Goal: Task Accomplishment & Management: Manage account settings

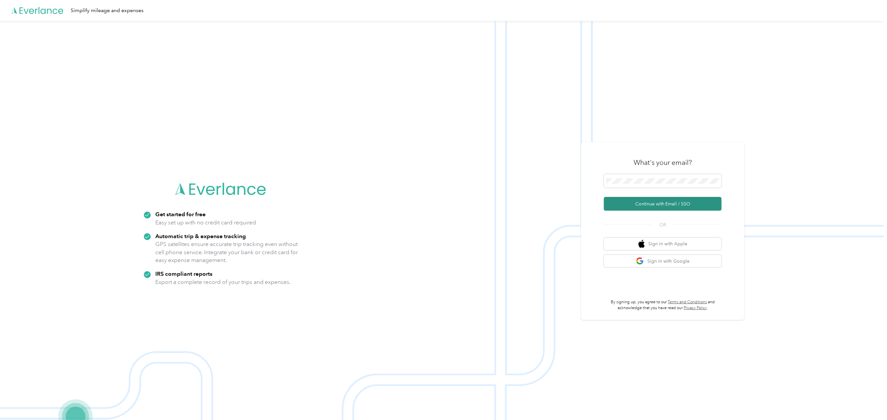
click at [623, 202] on button "Continue with Email / SSO" at bounding box center [663, 204] width 118 height 14
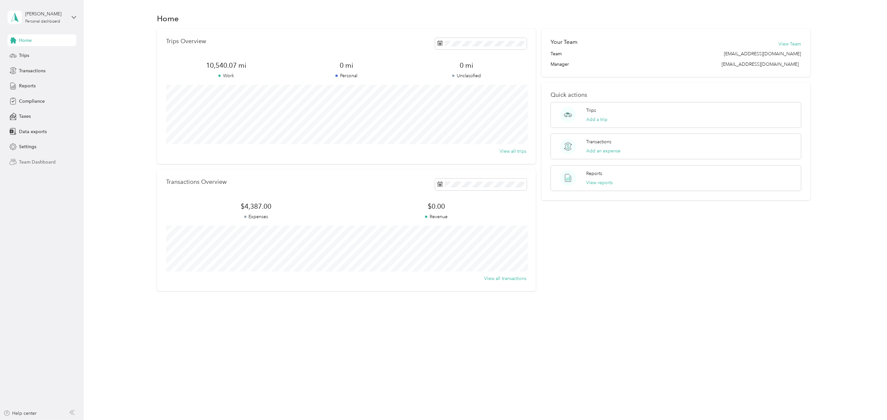
click at [35, 161] on span "Team Dashboard" at bounding box center [37, 162] width 37 height 7
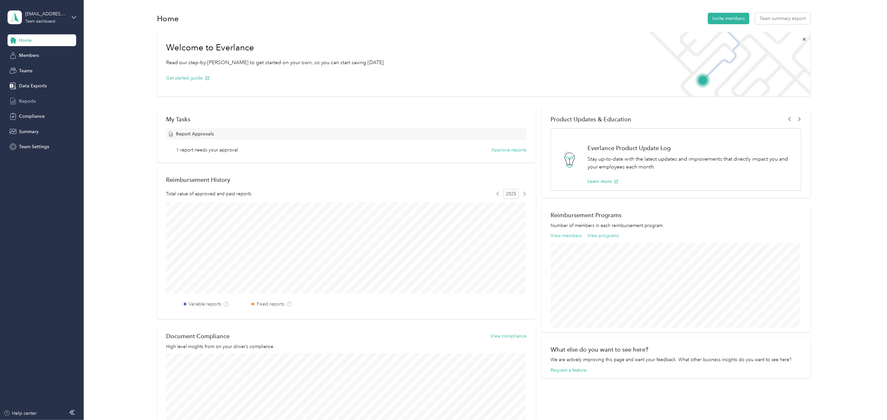
click at [27, 100] on span "Reports" at bounding box center [27, 101] width 17 height 7
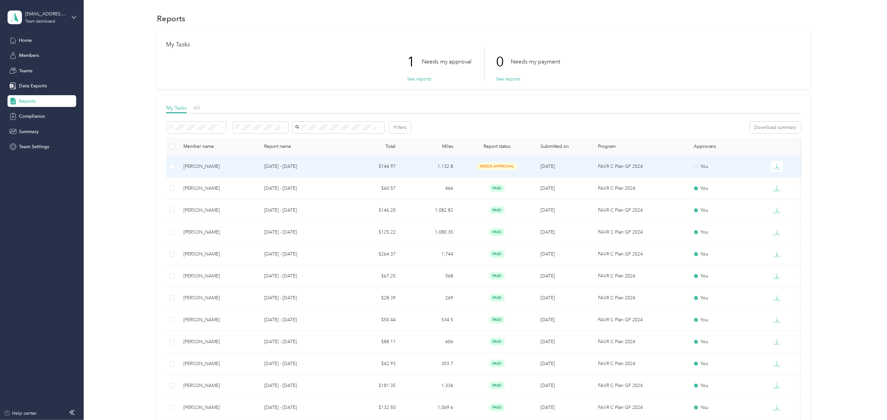
click at [201, 166] on div "[PERSON_NAME]" at bounding box center [218, 166] width 70 height 7
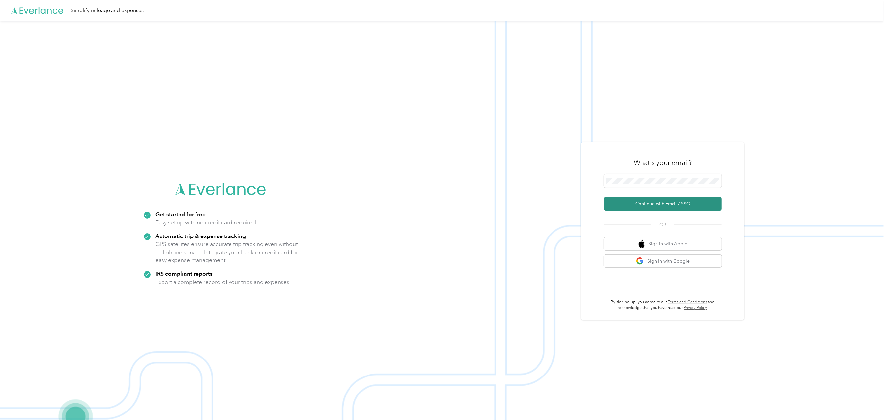
click at [632, 198] on button "Continue with Email / SSO" at bounding box center [663, 204] width 118 height 14
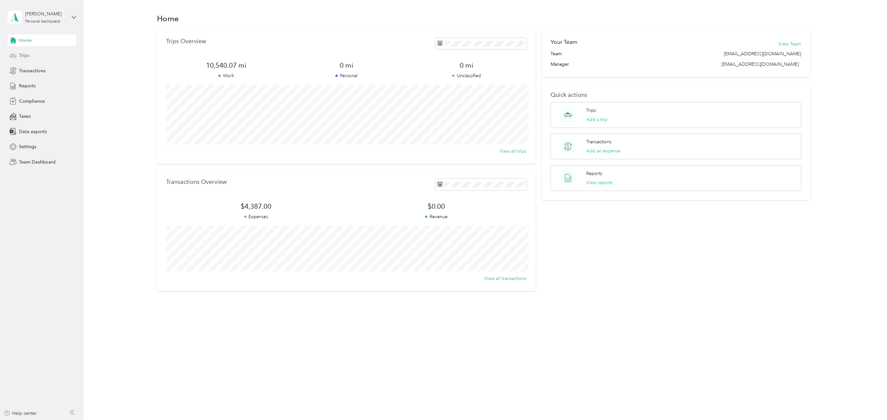
click at [22, 56] on span "Trips" at bounding box center [24, 55] width 10 height 7
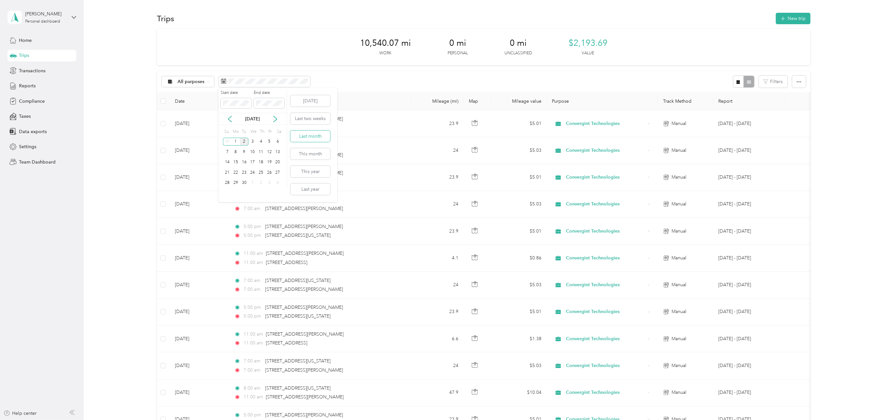
click at [307, 135] on button "Last month" at bounding box center [310, 135] width 40 height 11
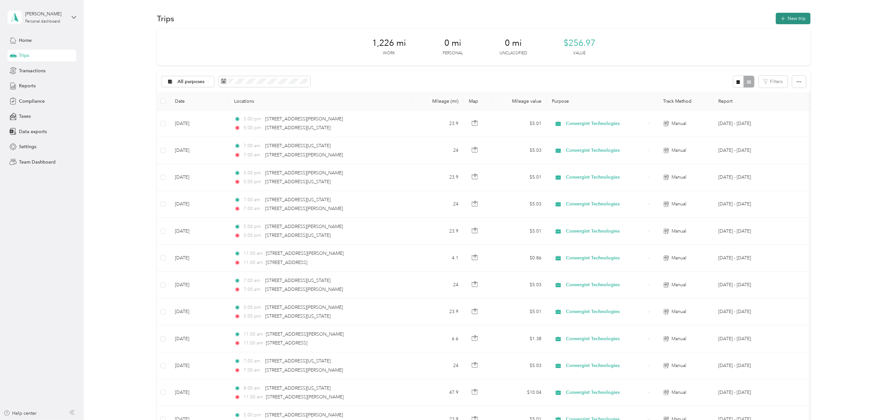
click at [796, 16] on button "New trip" at bounding box center [793, 18] width 35 height 11
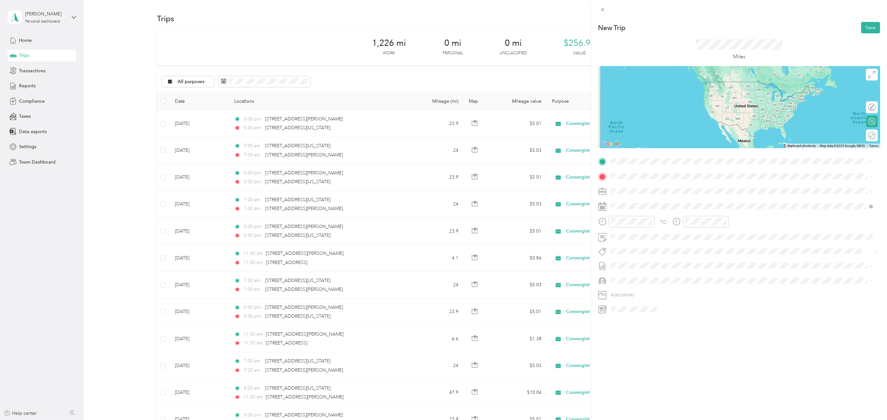
click at [650, 186] on span "[STREET_ADDRESS][PERSON_NAME][US_STATE]" at bounding box center [674, 185] width 102 height 6
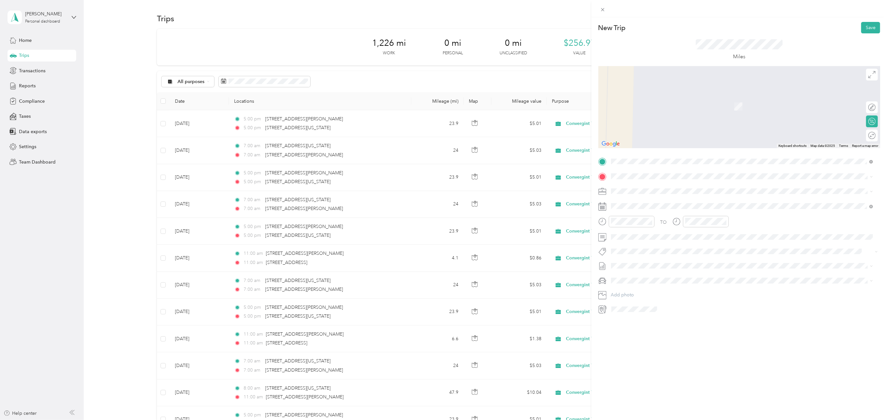
click at [638, 200] on span "[STREET_ADDRESS][US_STATE]" at bounding box center [655, 198] width 65 height 6
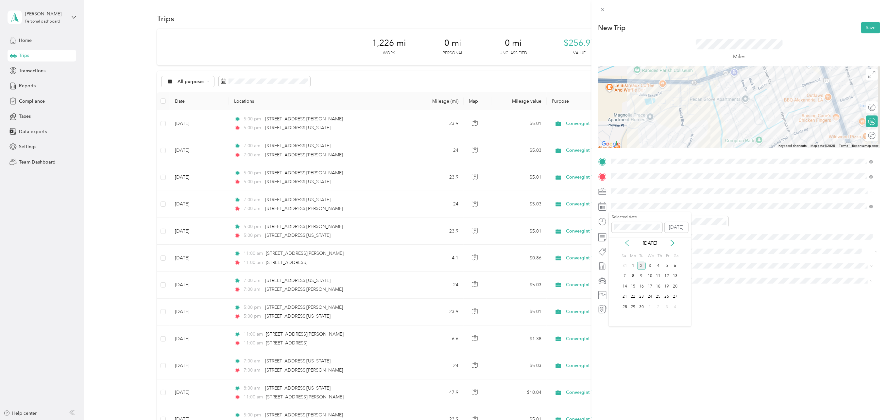
click at [627, 240] on icon at bounding box center [627, 243] width 7 height 7
click at [658, 308] on div "28" at bounding box center [658, 307] width 8 height 8
click at [618, 297] on div "11" at bounding box center [618, 296] width 16 height 9
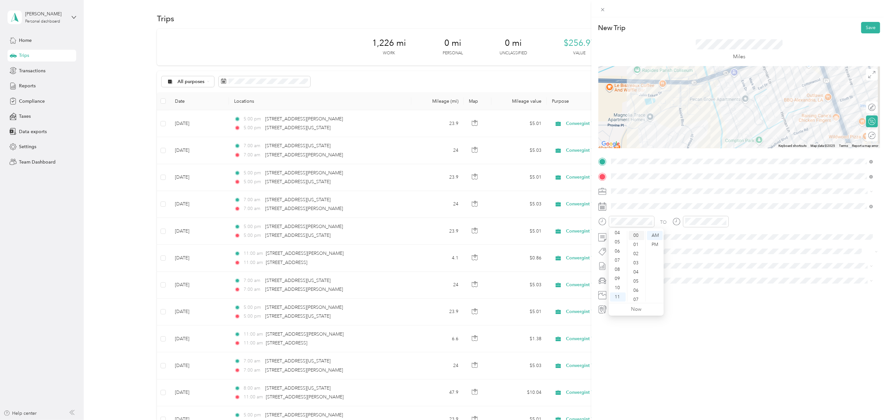
click at [639, 235] on div "00" at bounding box center [637, 235] width 16 height 9
click at [653, 235] on div "AM" at bounding box center [655, 235] width 16 height 9
click at [690, 217] on div at bounding box center [706, 221] width 46 height 11
click at [691, 296] on div "11" at bounding box center [692, 296] width 16 height 9
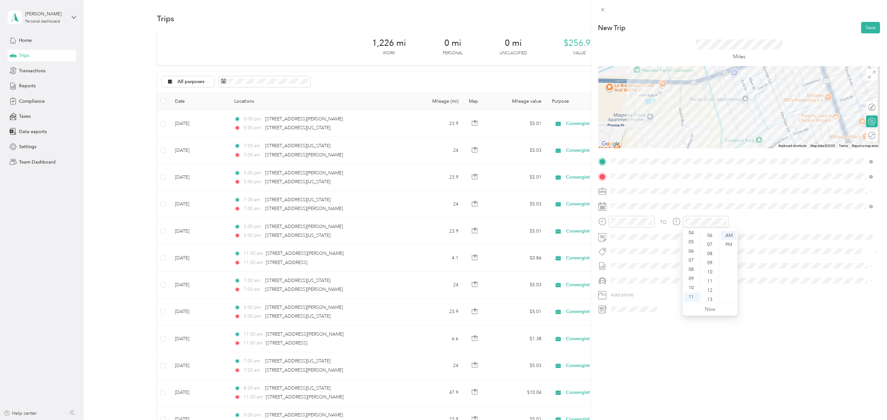
scroll to position [0, 0]
click at [708, 235] on div "00" at bounding box center [710, 235] width 16 height 9
click at [728, 235] on div "AM" at bounding box center [729, 235] width 16 height 9
click at [733, 216] on div "TO" at bounding box center [739, 224] width 282 height 16
click at [624, 301] on span "Silverado" at bounding box center [622, 303] width 19 height 6
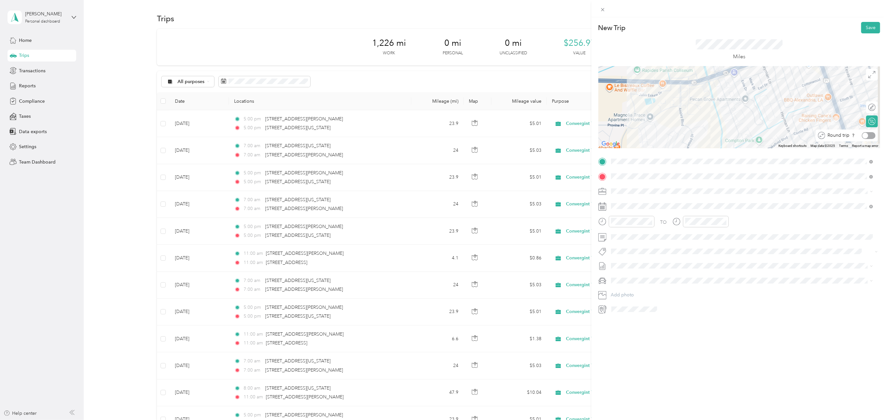
click at [864, 139] on div "Round trip" at bounding box center [846, 135] width 62 height 12
click at [864, 136] on div at bounding box center [869, 135] width 14 height 7
click at [867, 27] on button "Save" at bounding box center [870, 27] width 19 height 11
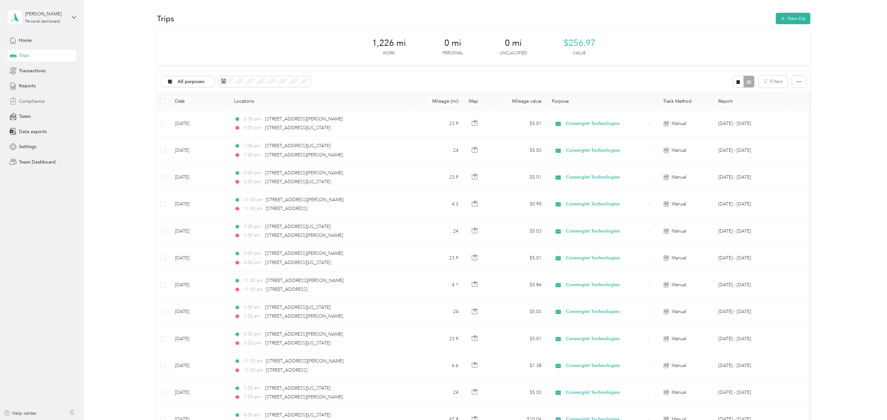
click at [28, 102] on span "Compliance" at bounding box center [32, 101] width 26 height 7
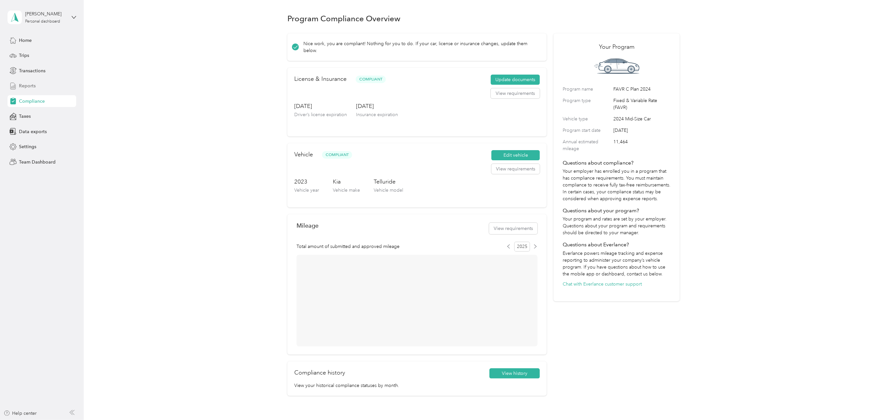
click at [29, 85] on span "Reports" at bounding box center [27, 85] width 17 height 7
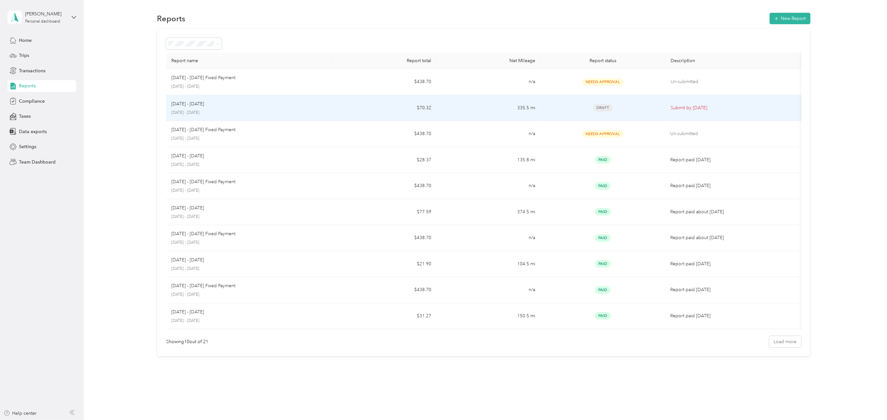
click at [199, 102] on p "[DATE] - [DATE]" at bounding box center [187, 103] width 33 height 7
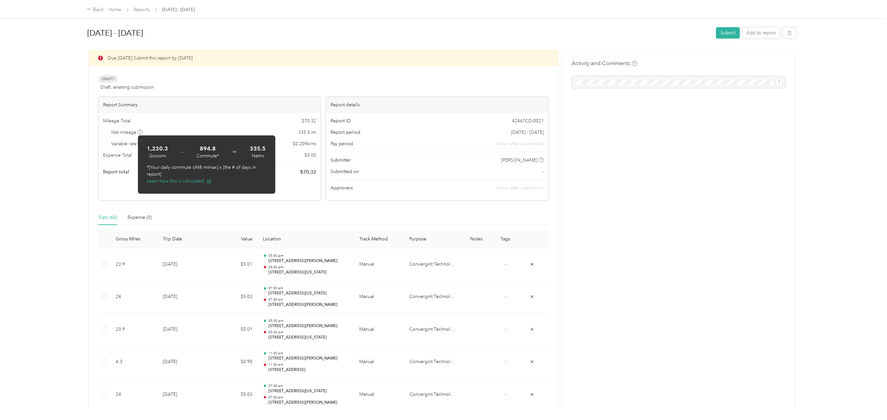
click at [45, 135] on div "Back Home Reports [DATE] - [DATE] [DATE] - [DATE] Submit Add to report Due [DAT…" at bounding box center [441, 210] width 883 height 420
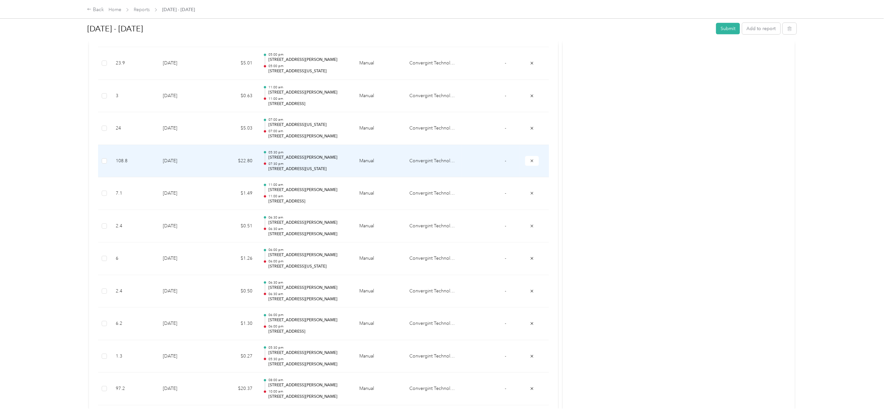
scroll to position [656, 0]
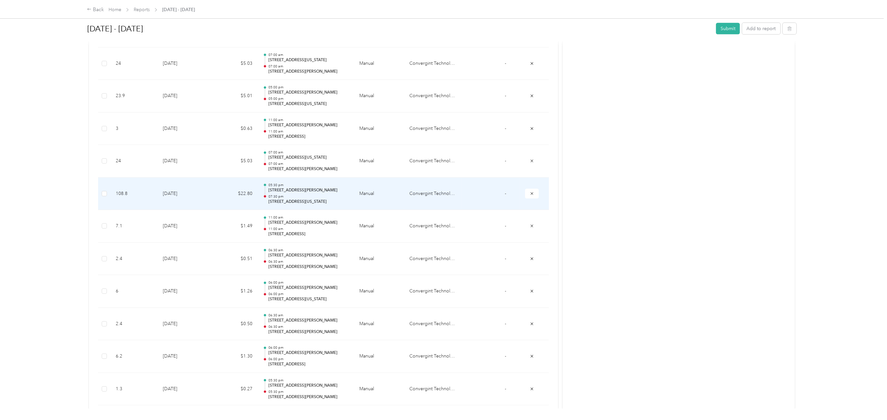
click at [173, 191] on td "[DATE]" at bounding box center [185, 193] width 54 height 33
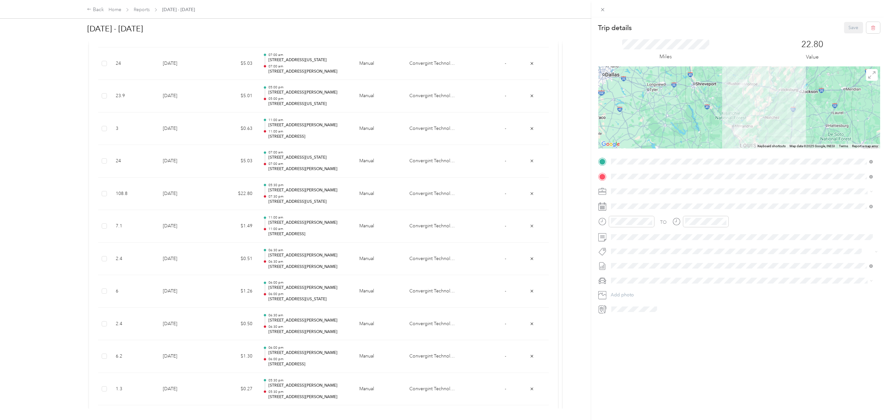
click at [62, 276] on div "Trip details Save This trip cannot be edited because it is either under review,…" at bounding box center [443, 210] width 887 height 420
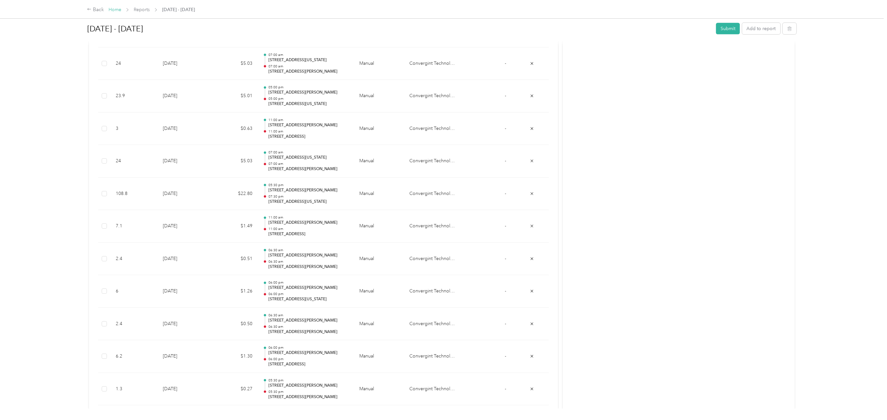
click at [116, 8] on link "Home" at bounding box center [115, 10] width 13 height 6
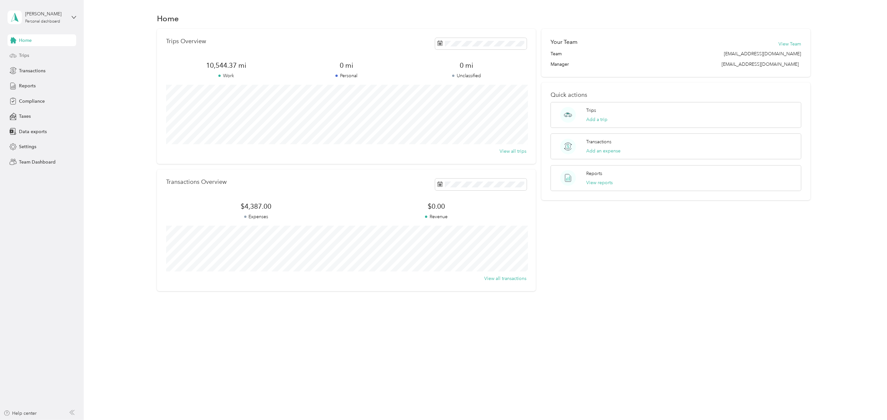
click at [20, 58] on span "Trips" at bounding box center [24, 55] width 10 height 7
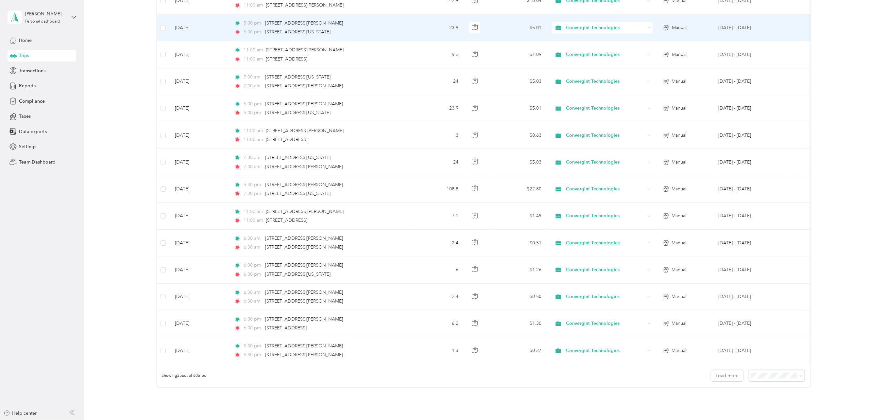
scroll to position [425, 0]
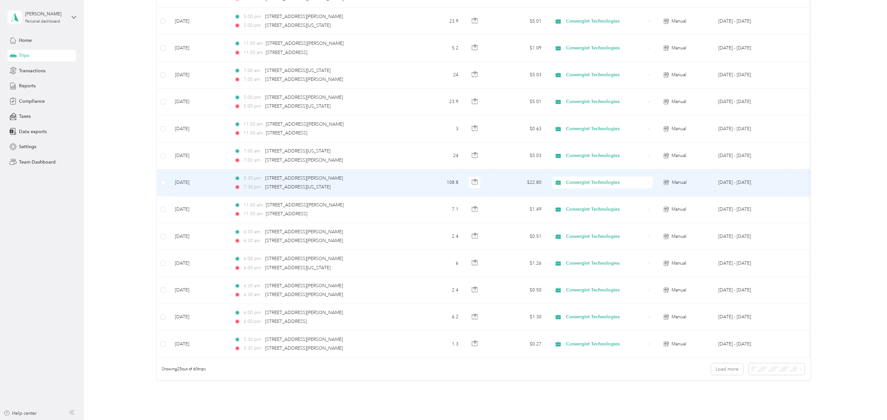
click at [198, 180] on td "[DATE]" at bounding box center [199, 182] width 59 height 27
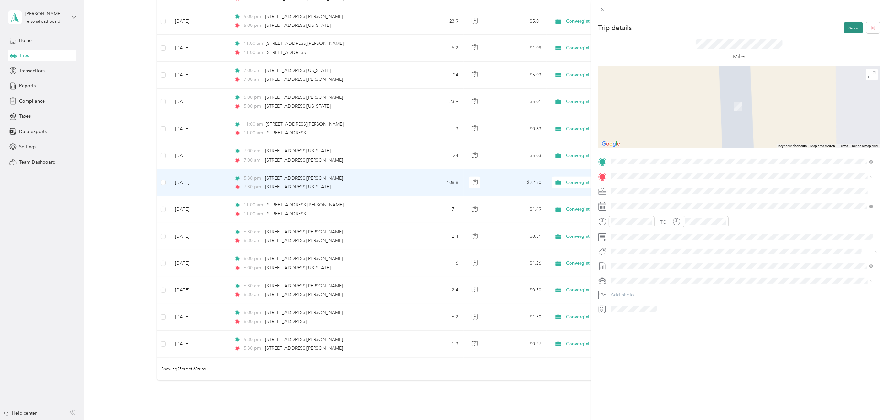
click at [846, 25] on button "Save" at bounding box center [853, 27] width 19 height 11
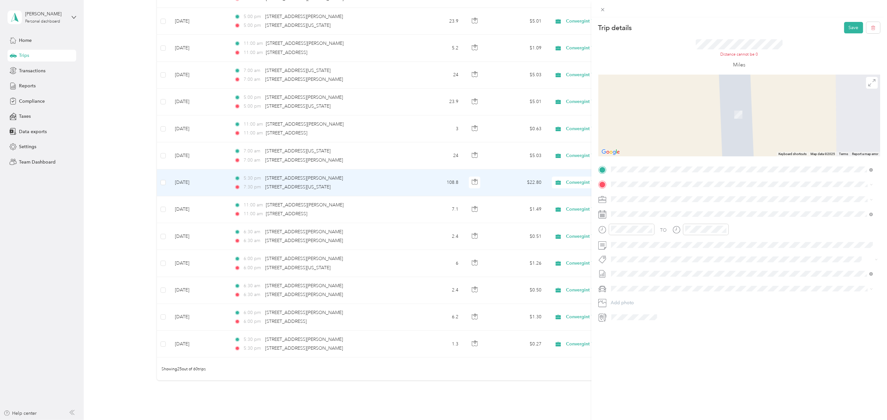
click at [635, 207] on span "[STREET_ADDRESS][PERSON_NAME][US_STATE]" at bounding box center [674, 207] width 102 height 6
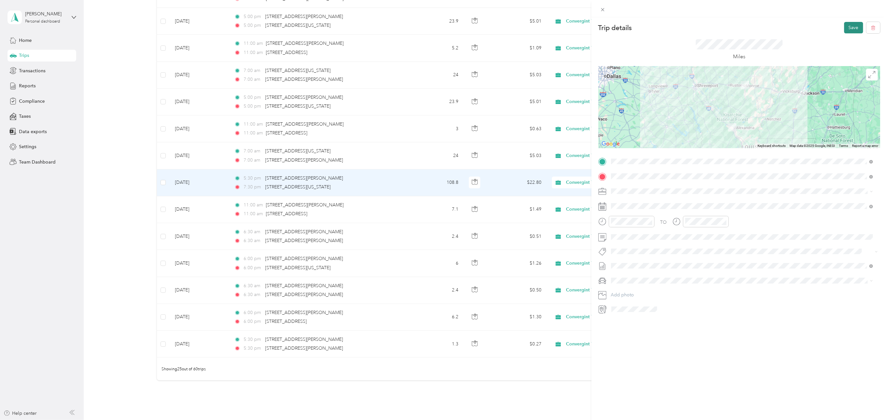
click at [847, 26] on button "Save" at bounding box center [853, 27] width 19 height 11
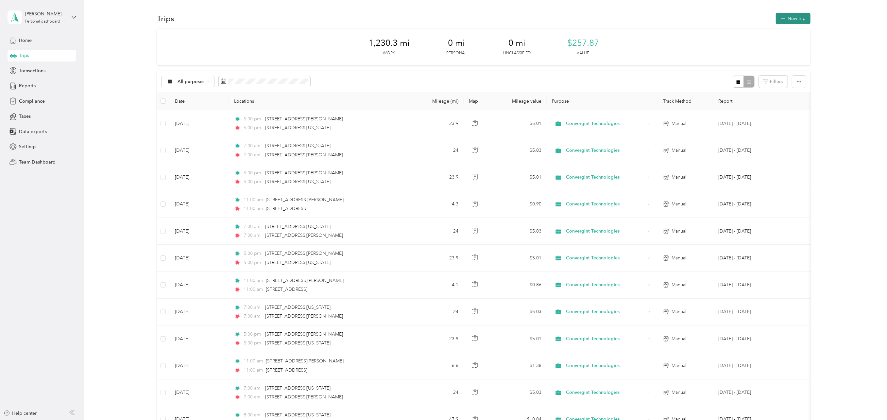
click at [786, 19] on button "New trip" at bounding box center [793, 18] width 35 height 11
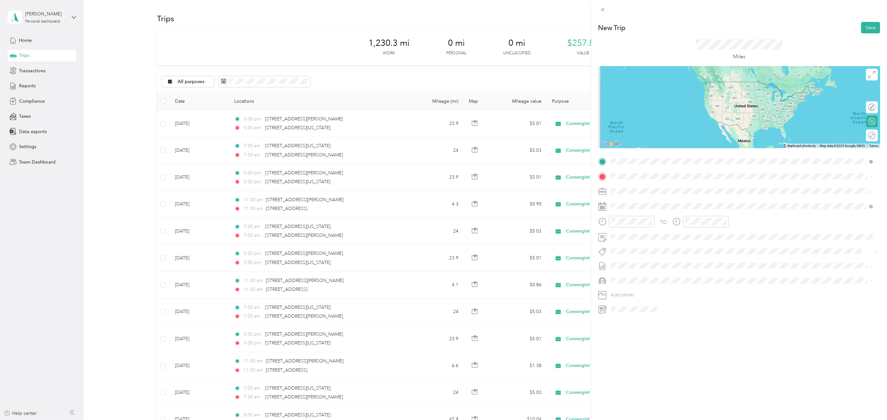
click at [637, 185] on span "[STREET_ADDRESS][PERSON_NAME][US_STATE]" at bounding box center [674, 185] width 102 height 6
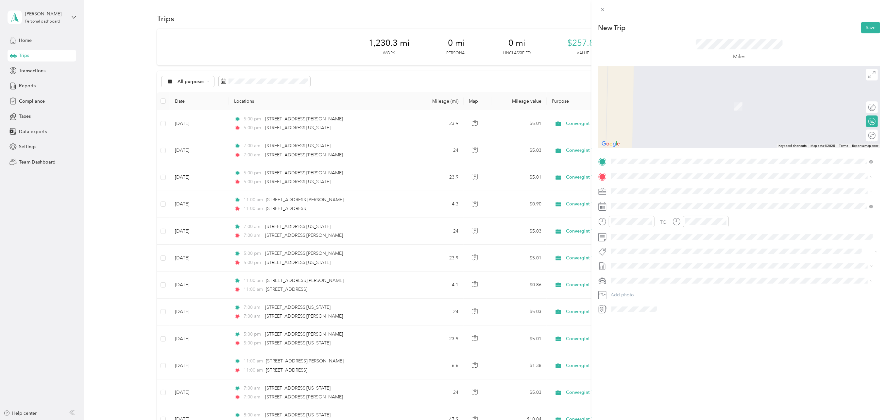
click at [648, 199] on span "[STREET_ADDRESS][US_STATE][US_STATE]" at bounding box center [667, 198] width 89 height 6
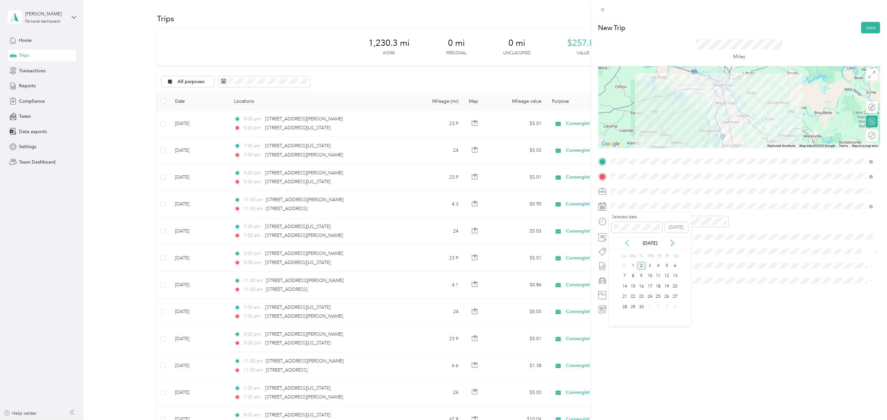
click at [628, 245] on icon at bounding box center [626, 243] width 3 height 6
click at [648, 296] on div "20" at bounding box center [650, 297] width 8 height 8
click at [616, 261] on div "07" at bounding box center [618, 260] width 16 height 9
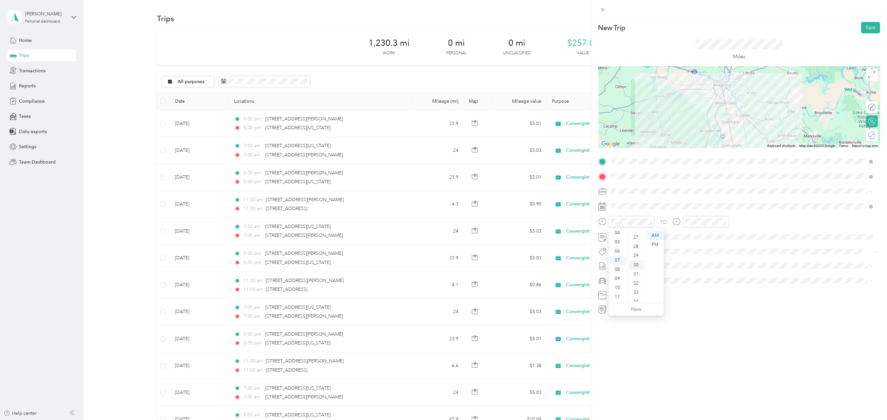
click at [637, 265] on div "30" at bounding box center [637, 264] width 16 height 9
click at [654, 244] on div "PM" at bounding box center [655, 244] width 16 height 9
click at [691, 260] on div "07" at bounding box center [692, 260] width 16 height 9
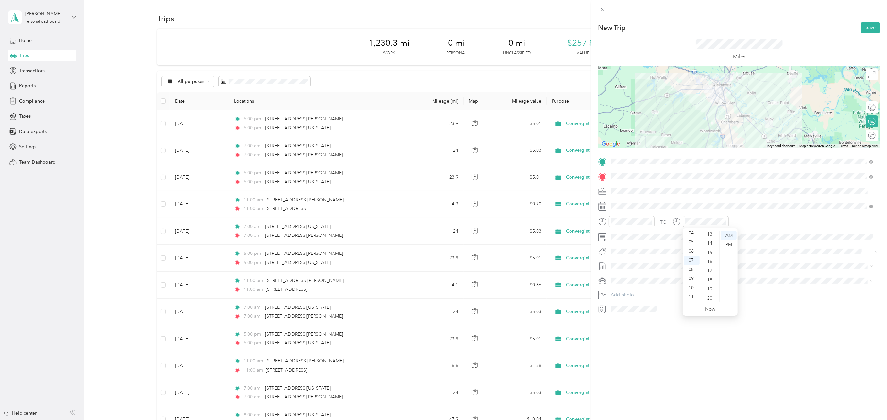
scroll to position [108, 0]
click at [708, 283] on div "30" at bounding box center [710, 284] width 16 height 9
click at [729, 245] on div "PM" at bounding box center [729, 244] width 16 height 9
click at [622, 303] on span "Silverado" at bounding box center [622, 303] width 19 height 6
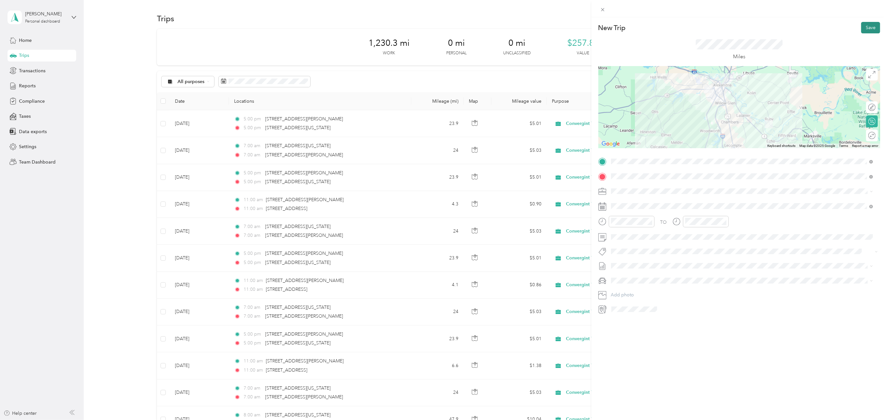
click at [865, 27] on button "Save" at bounding box center [870, 27] width 19 height 11
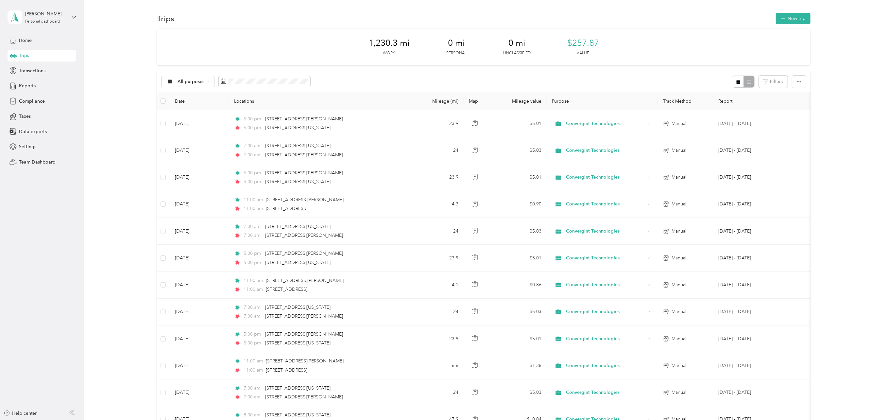
click at [132, 241] on div "1,230.3 mi Work 0 mi Personal 0 mi Unclassified $257.87 Value All purposes Filt…" at bounding box center [484, 428] width 784 height 799
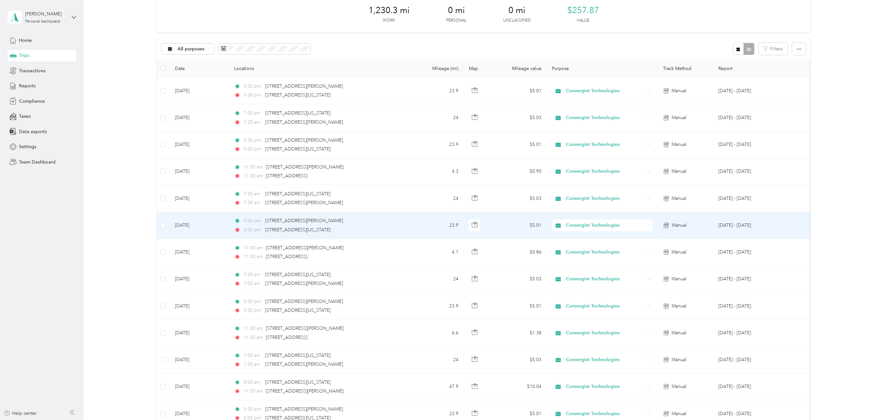
scroll to position [0, 0]
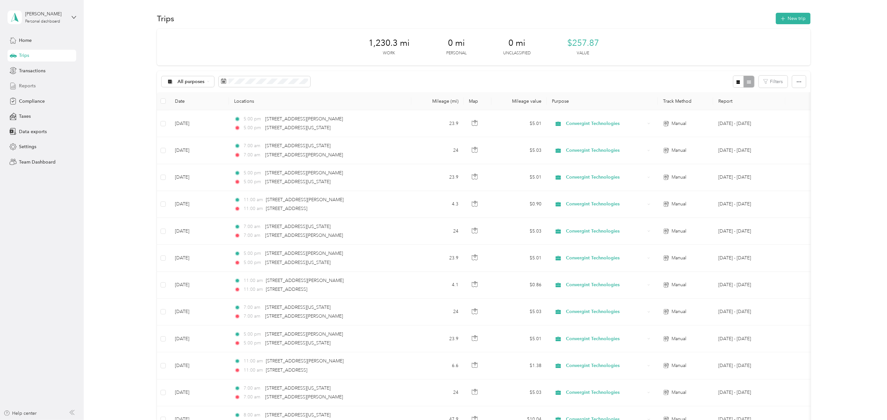
click at [25, 85] on span "Reports" at bounding box center [27, 85] width 17 height 7
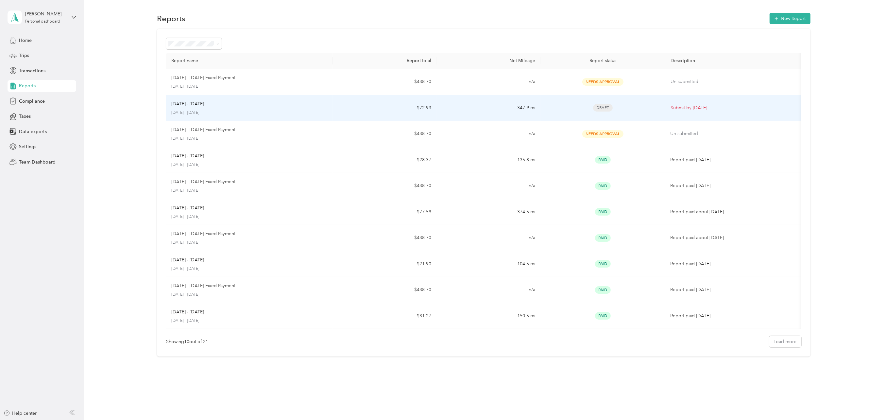
click at [191, 103] on p "[DATE] - [DATE]" at bounding box center [187, 103] width 33 height 7
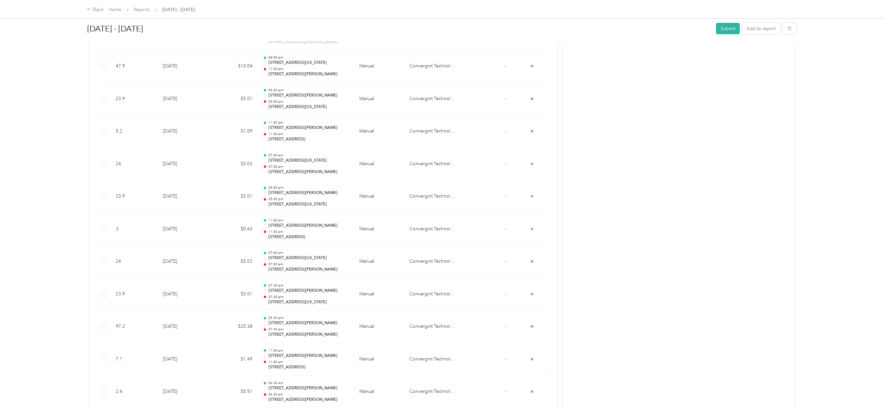
scroll to position [719, 0]
click at [722, 27] on button "Submit" at bounding box center [728, 28] width 24 height 11
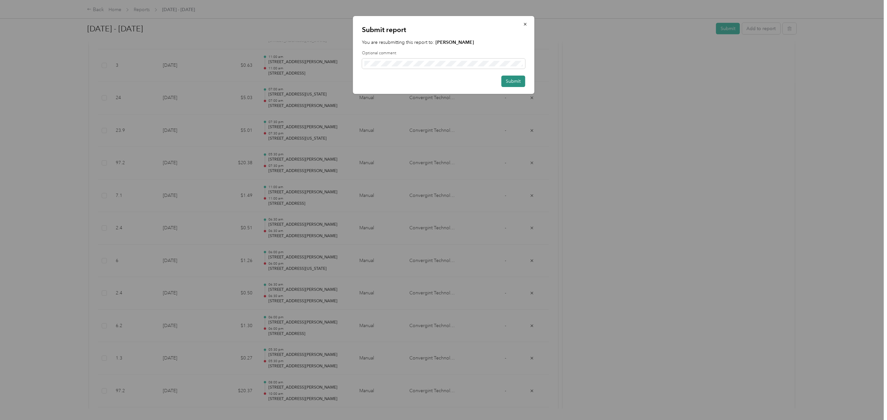
click at [510, 82] on button "Submit" at bounding box center [513, 80] width 24 height 11
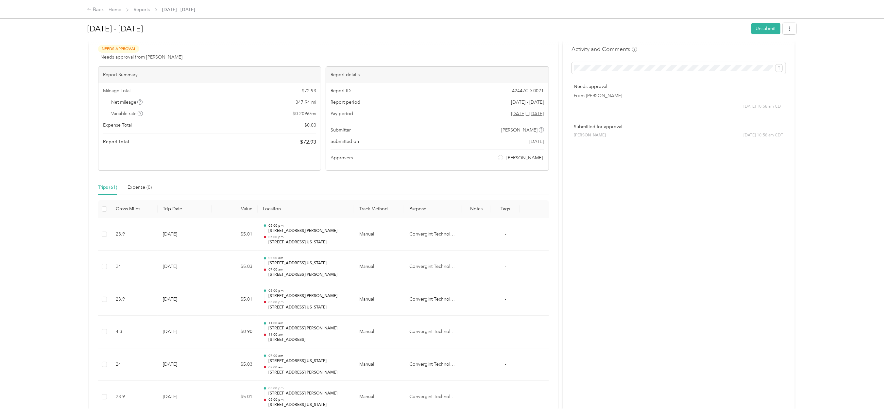
scroll to position [0, 0]
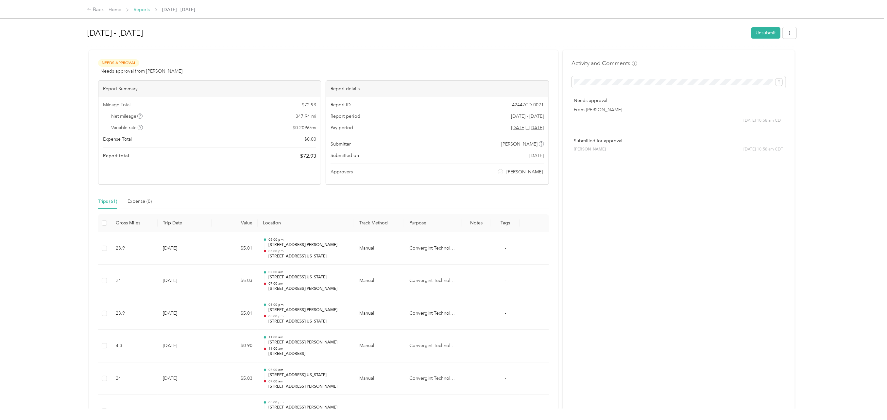
click at [142, 10] on link "Reports" at bounding box center [142, 10] width 16 height 6
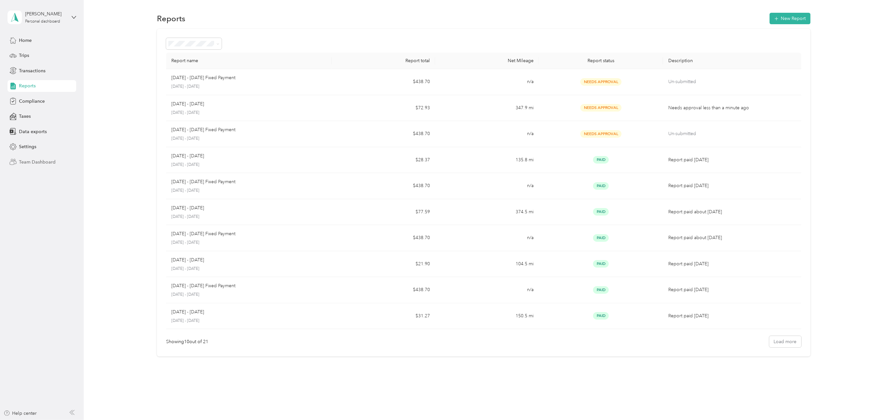
click at [38, 162] on span "Team Dashboard" at bounding box center [37, 162] width 37 height 7
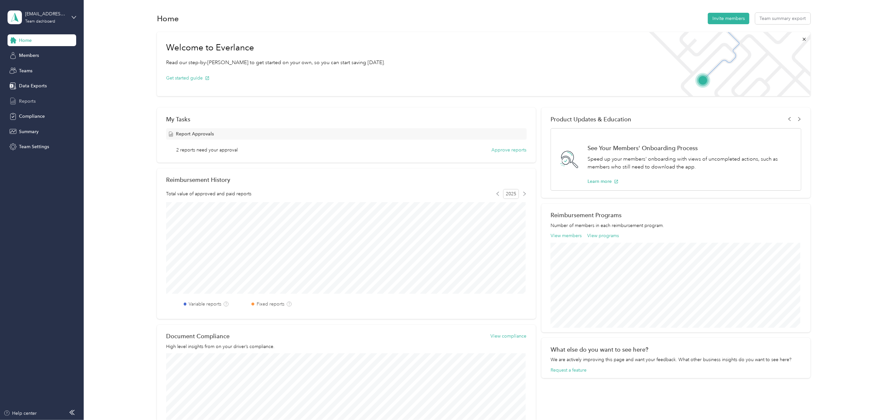
click at [28, 102] on span "Reports" at bounding box center [27, 101] width 17 height 7
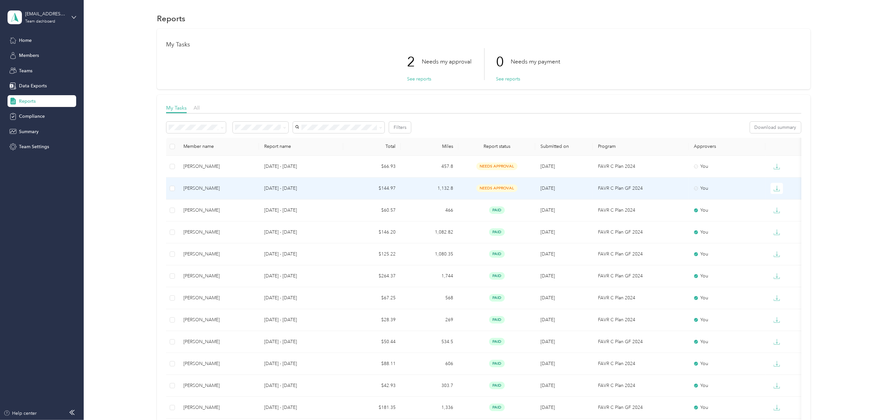
click at [215, 187] on div "[PERSON_NAME]" at bounding box center [218, 188] width 70 height 7
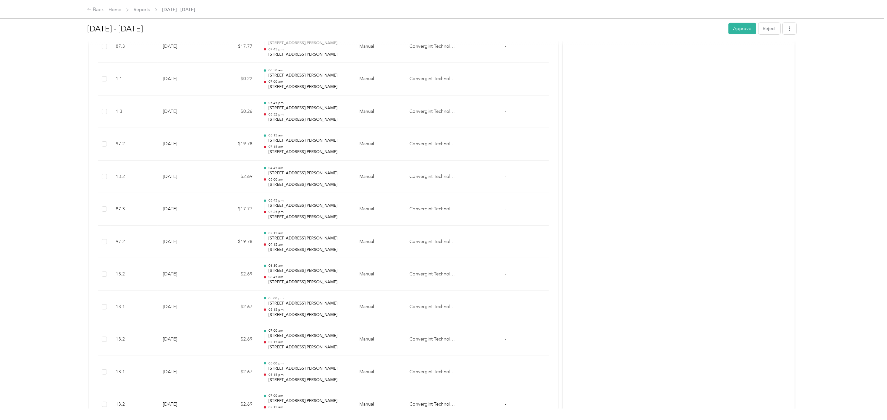
scroll to position [588, 0]
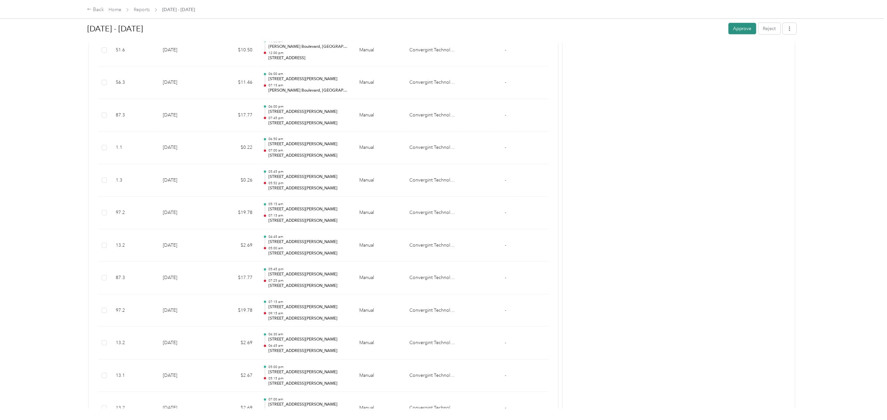
click at [732, 29] on button "Approve" at bounding box center [742, 28] width 28 height 11
click at [141, 7] on link "Reports" at bounding box center [142, 10] width 16 height 6
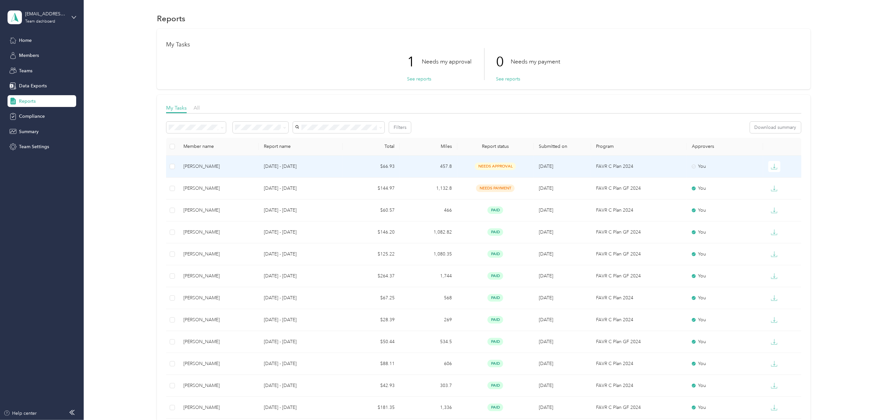
click at [210, 167] on div "[PERSON_NAME]" at bounding box center [218, 166] width 70 height 7
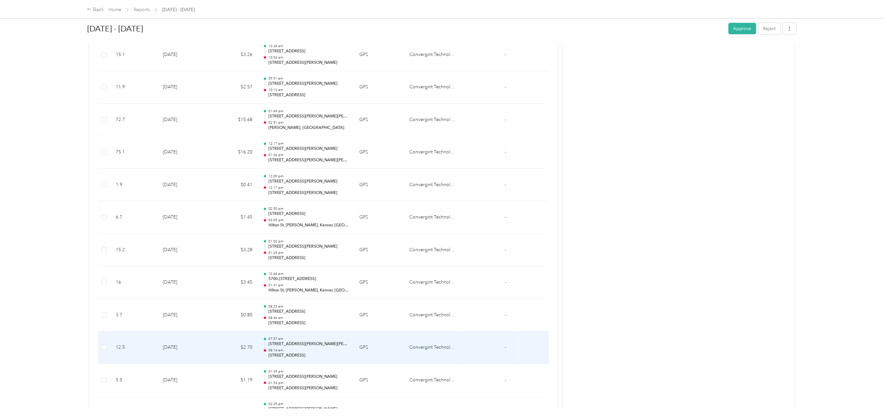
scroll to position [421, 0]
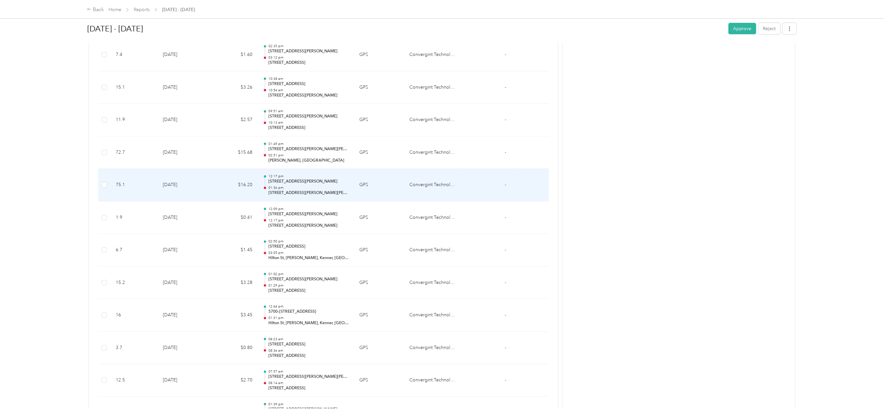
click at [173, 182] on td "[DATE]" at bounding box center [185, 185] width 54 height 33
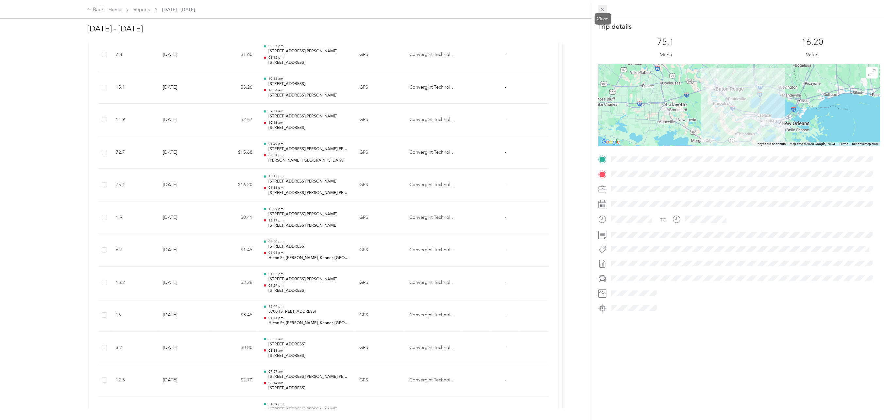
click at [603, 9] on icon at bounding box center [602, 9] width 3 height 3
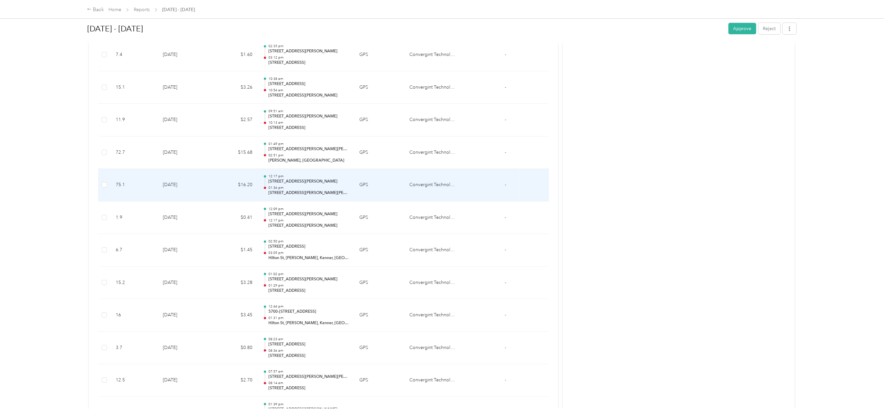
click at [175, 183] on td "[DATE]" at bounding box center [185, 185] width 54 height 33
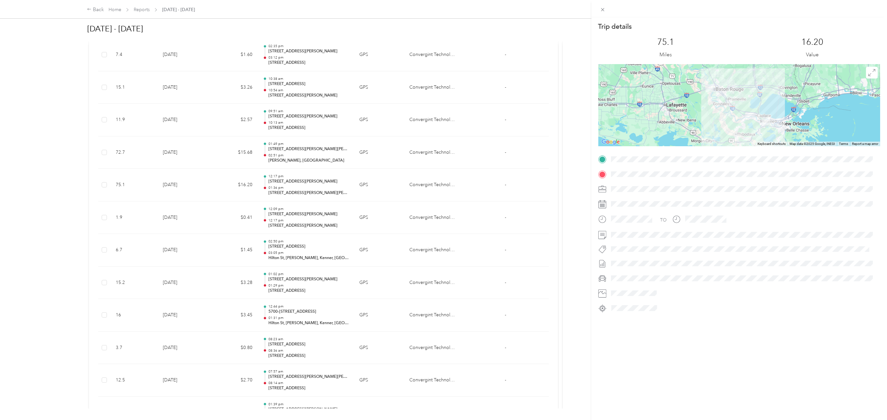
click at [175, 148] on div "Trip details This trip cannot be edited because it is either under review, appr…" at bounding box center [443, 210] width 887 height 420
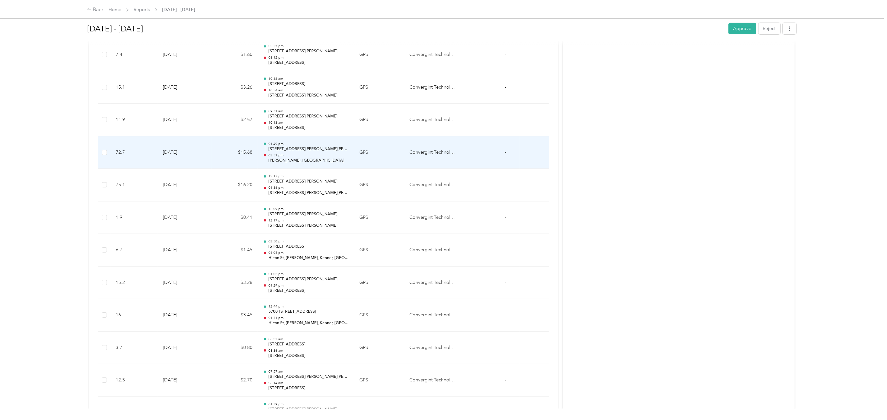
click at [175, 149] on td "[DATE]" at bounding box center [185, 152] width 54 height 33
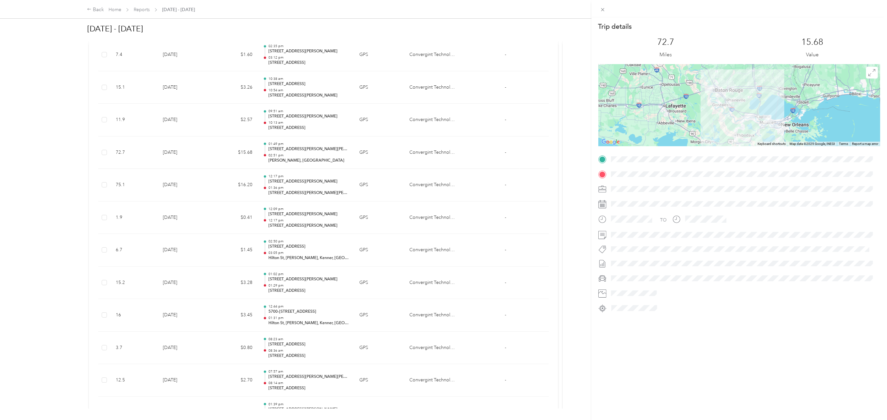
click at [80, 111] on div "Trip details This trip cannot be edited because it is either under review, appr…" at bounding box center [443, 210] width 887 height 420
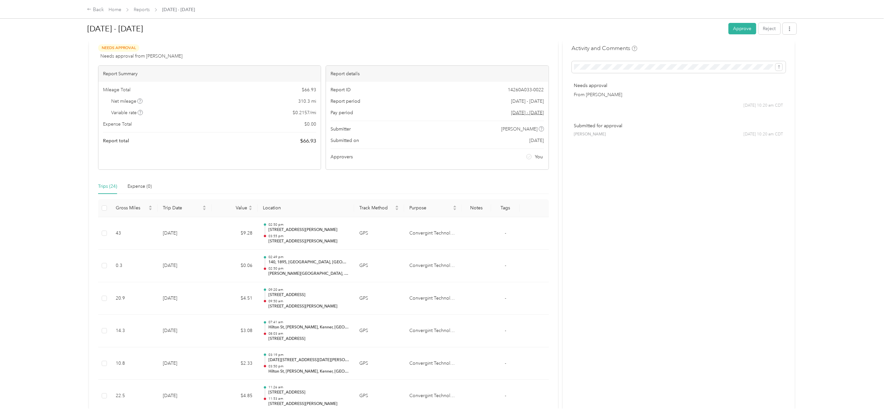
scroll to position [0, 0]
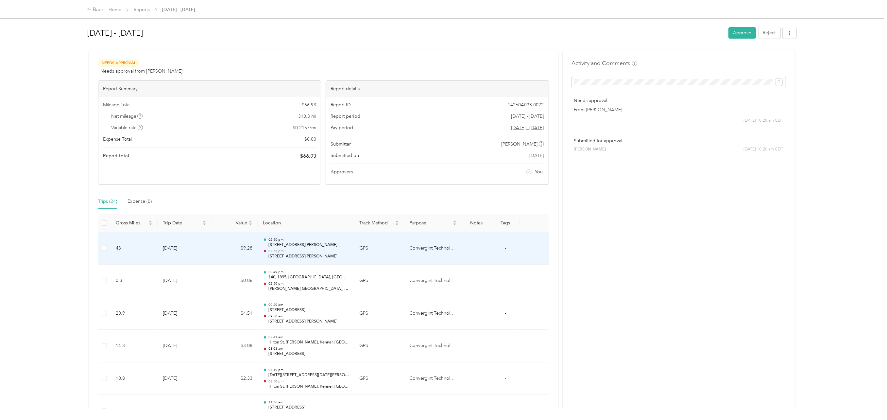
click at [175, 246] on td "[DATE]" at bounding box center [185, 248] width 54 height 33
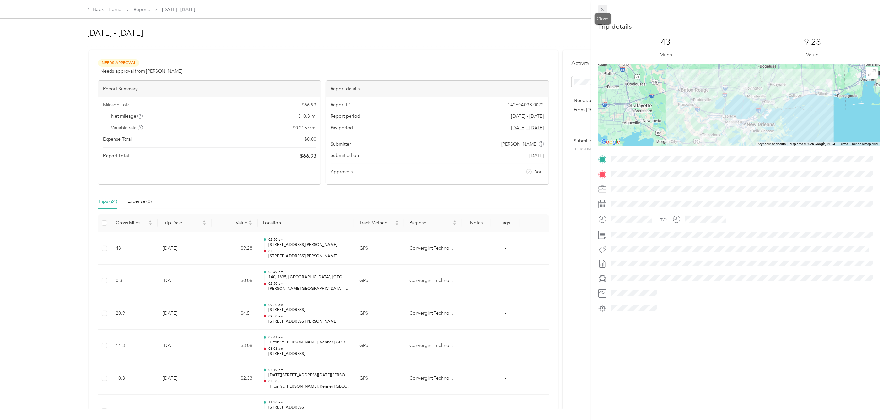
click at [604, 11] on icon at bounding box center [602, 9] width 3 height 3
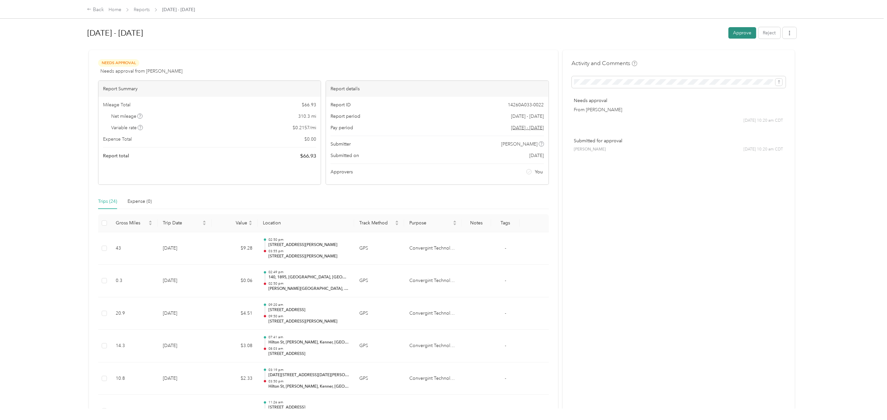
click at [739, 30] on button "Approve" at bounding box center [742, 32] width 28 height 11
click at [144, 10] on link "Reports" at bounding box center [142, 10] width 16 height 6
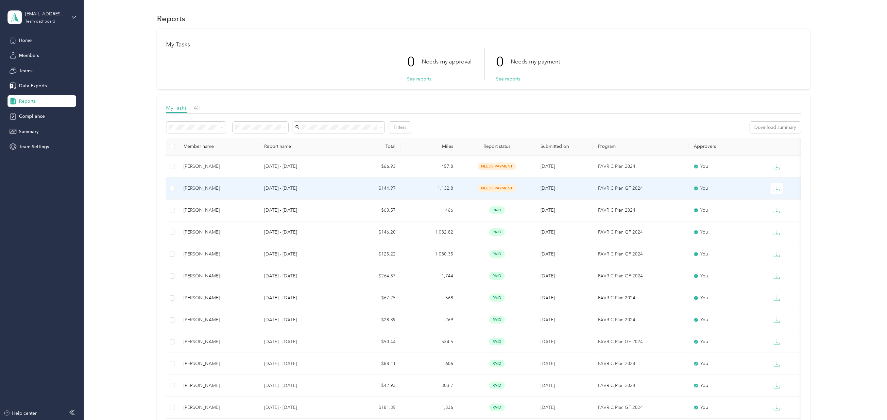
click at [212, 187] on div "[PERSON_NAME]" at bounding box center [218, 188] width 70 height 7
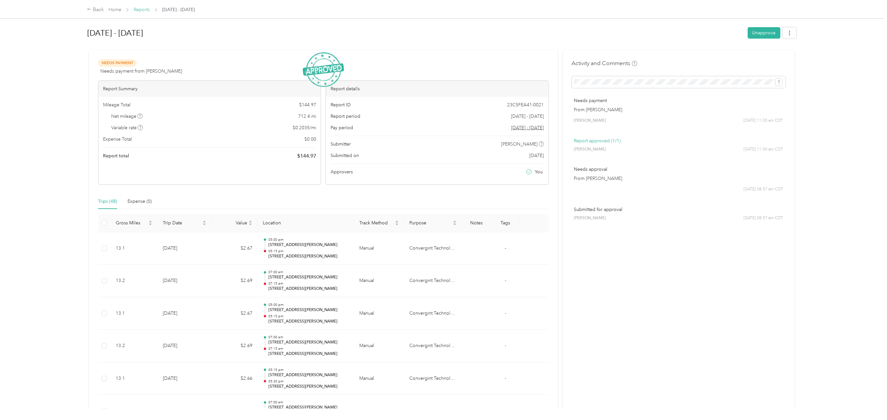
click at [142, 9] on link "Reports" at bounding box center [142, 10] width 16 height 6
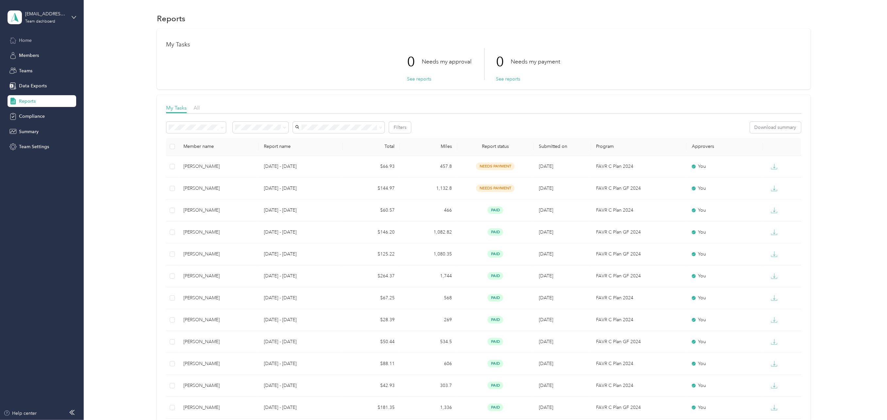
click at [26, 40] on span "Home" at bounding box center [25, 40] width 13 height 7
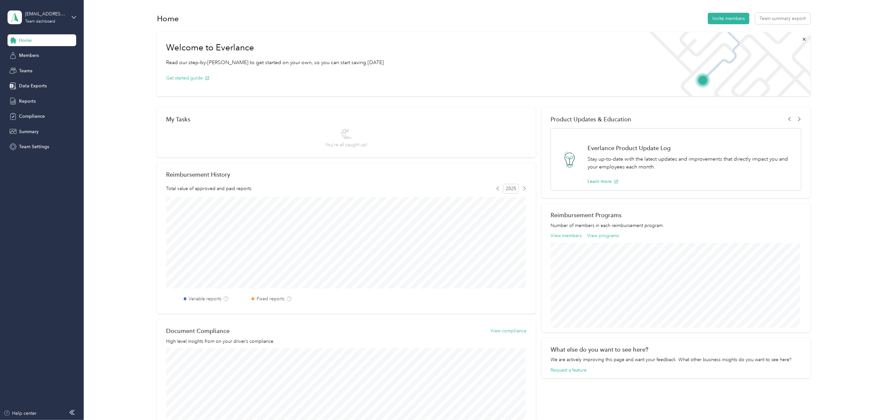
click at [76, 16] on aside "[PERSON_NAME][EMAIL_ADDRESS][PERSON_NAME][DOMAIN_NAME] Team dashboard Home Memb…" at bounding box center [42, 210] width 84 height 420
click at [74, 16] on icon at bounding box center [74, 17] width 5 height 5
click at [38, 68] on div "Personal dashboard" at bounding box center [33, 66] width 41 height 7
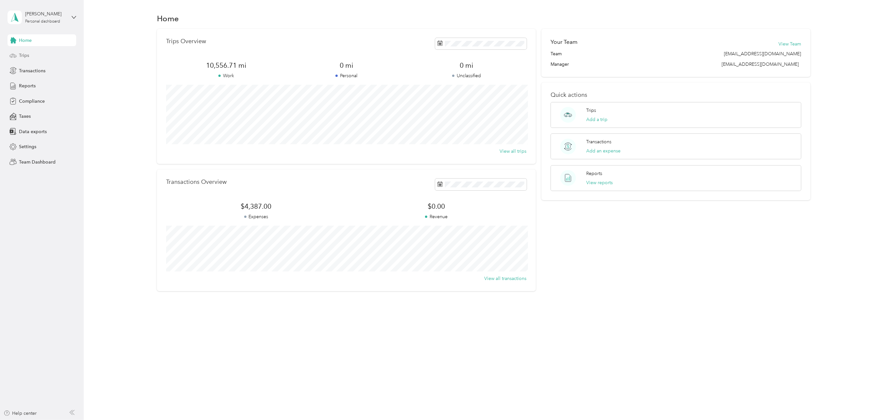
click at [29, 54] on div "Trips" at bounding box center [42, 56] width 69 height 12
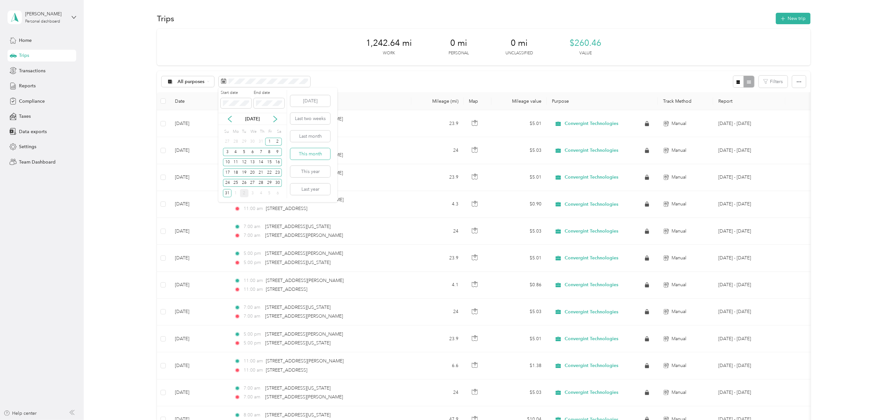
click at [305, 154] on button "This month" at bounding box center [310, 153] width 40 height 11
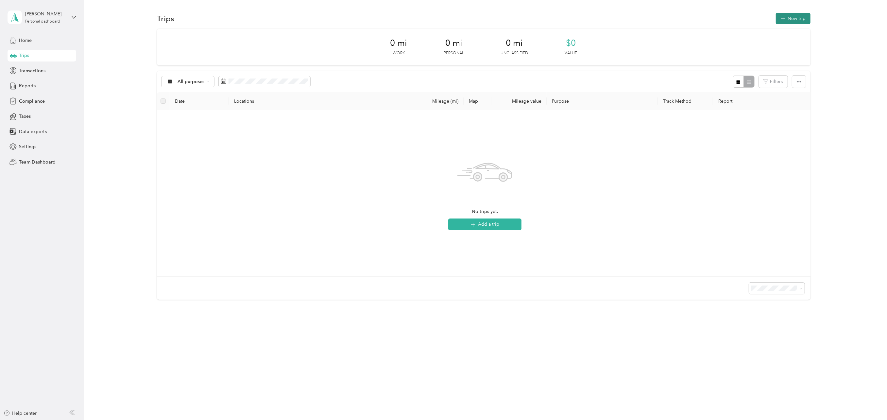
click at [798, 15] on button "New trip" at bounding box center [793, 18] width 35 height 11
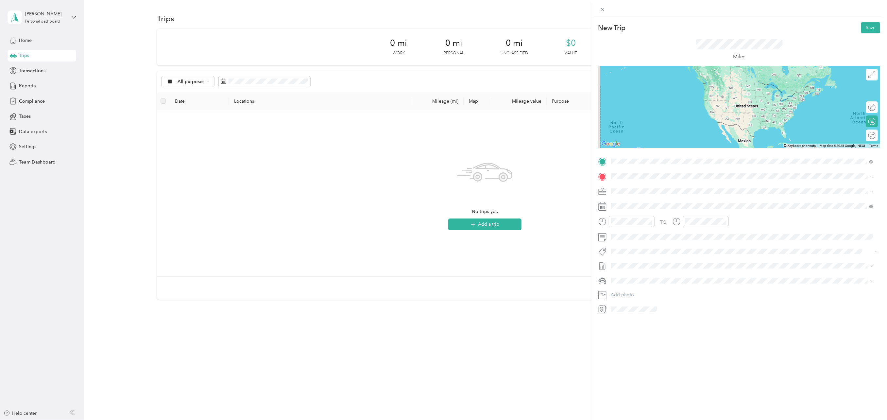
click at [643, 184] on span "[STREET_ADDRESS][US_STATE][US_STATE]" at bounding box center [667, 185] width 89 height 6
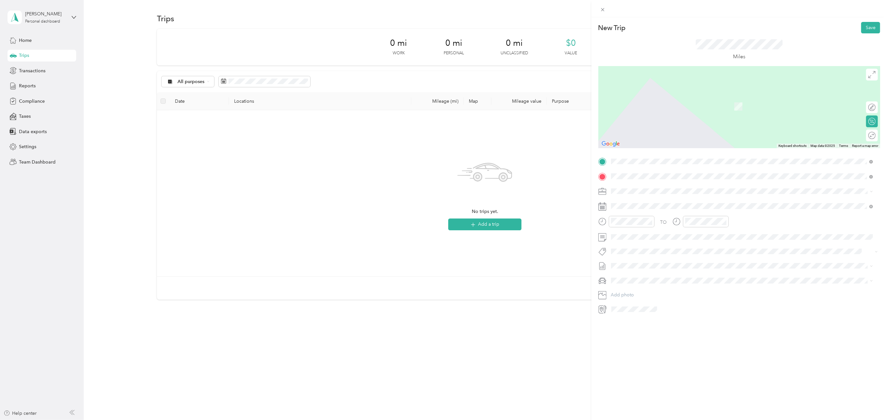
click at [637, 200] on span "[STREET_ADDRESS][PERSON_NAME][US_STATE]" at bounding box center [674, 200] width 102 height 6
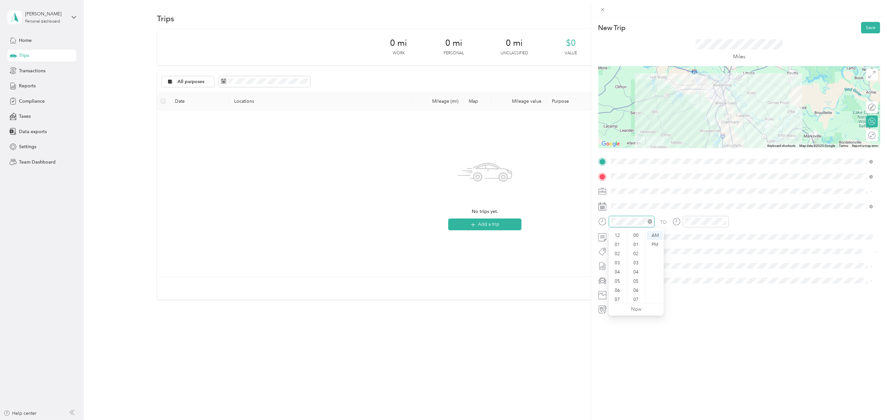
scroll to position [39, 0]
click at [616, 261] on div "07" at bounding box center [618, 260] width 16 height 9
click at [636, 235] on div "00" at bounding box center [637, 235] width 16 height 9
click at [654, 234] on div "AM" at bounding box center [655, 235] width 16 height 9
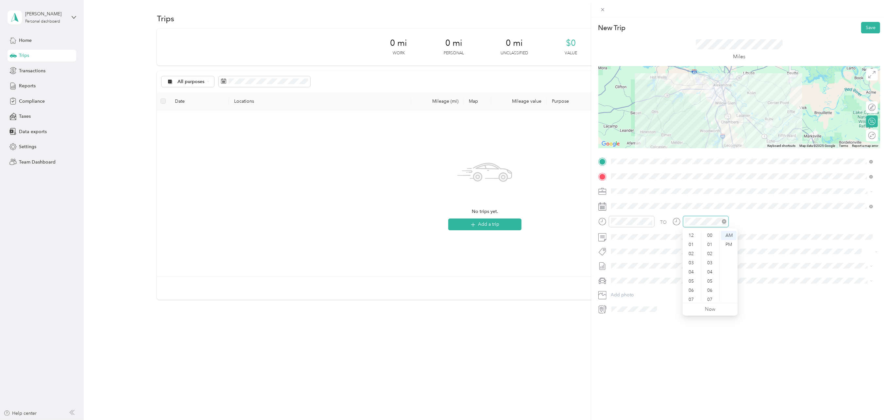
scroll to position [39, 0]
click at [691, 259] on div "07" at bounding box center [692, 260] width 16 height 9
drag, startPoint x: 712, startPoint y: 235, endPoint x: 716, endPoint y: 235, distance: 4.6
click at [712, 235] on div "00" at bounding box center [710, 235] width 16 height 9
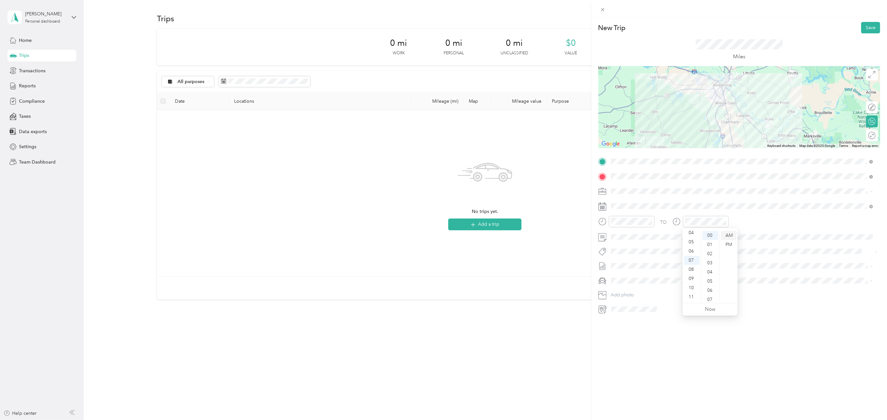
click at [729, 234] on div "AM" at bounding box center [729, 235] width 16 height 9
click at [740, 220] on div "TO" at bounding box center [739, 224] width 282 height 16
click at [628, 291] on span "Kia Telluride" at bounding box center [625, 290] width 25 height 6
click at [865, 26] on button "Save" at bounding box center [870, 27] width 19 height 11
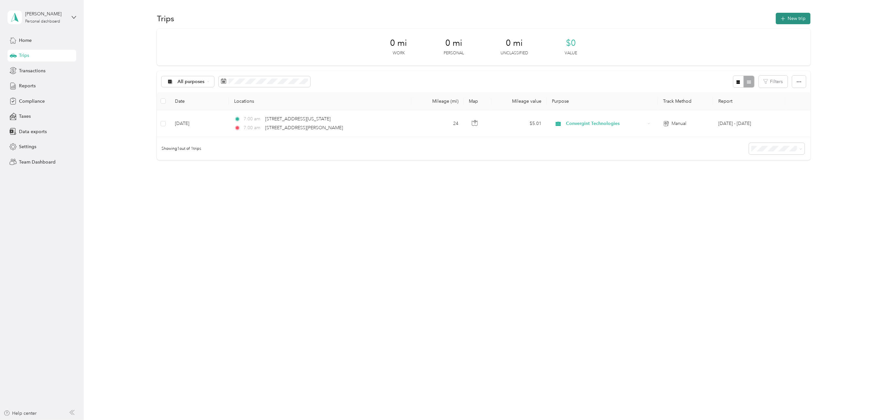
click at [788, 13] on button "New trip" at bounding box center [793, 18] width 35 height 11
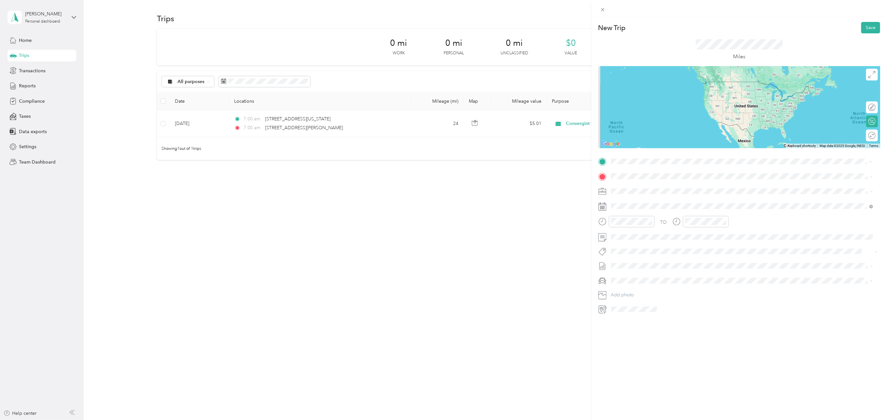
click at [643, 188] on span "[STREET_ADDRESS][PERSON_NAME][US_STATE]" at bounding box center [674, 185] width 102 height 6
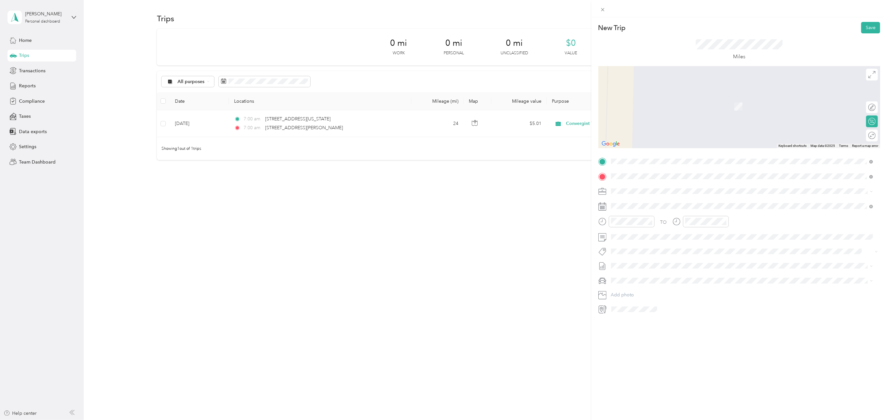
click at [646, 201] on span "[STREET_ADDRESS][US_STATE][US_STATE]" at bounding box center [667, 200] width 89 height 6
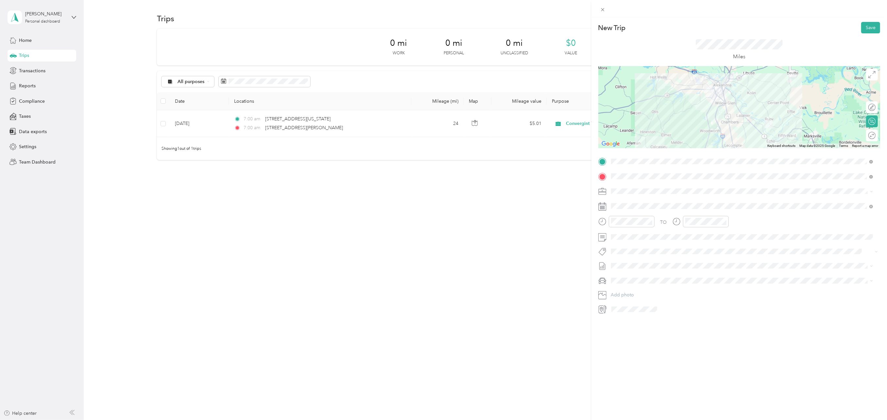
click at [562, 230] on div "New Trip Save This trip cannot be edited because it is either under review, app…" at bounding box center [443, 210] width 887 height 420
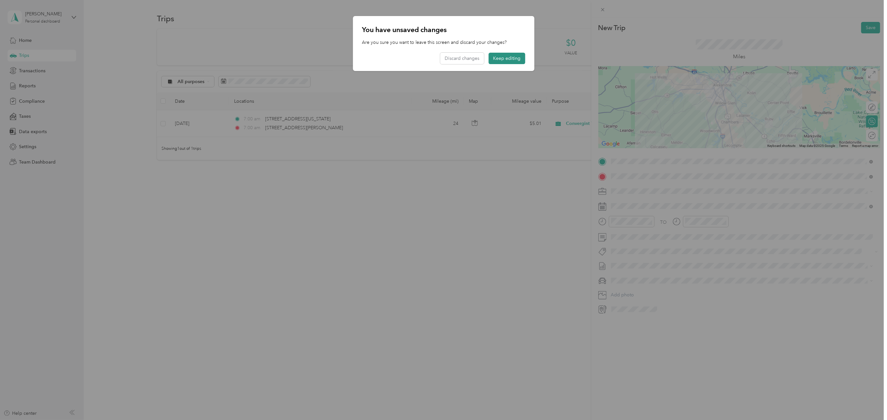
click at [509, 56] on button "Keep editing" at bounding box center [506, 58] width 37 height 11
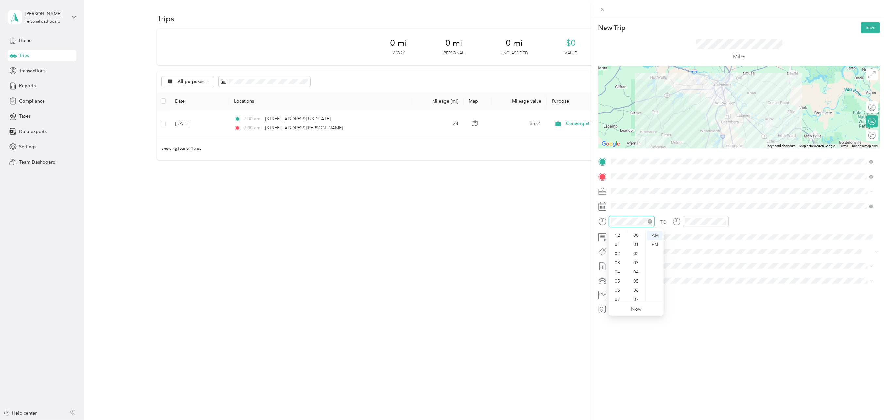
scroll to position [39, 0]
click at [619, 242] on div "05" at bounding box center [618, 241] width 16 height 9
drag, startPoint x: 619, startPoint y: 242, endPoint x: 642, endPoint y: 238, distance: 23.5
click at [642, 238] on ul "00 01 02 03 04 05 06 07 08 09 10 11 12 13 14 15 16 17 18 19 20 21 22 23 24 25 2…" at bounding box center [636, 266] width 18 height 71
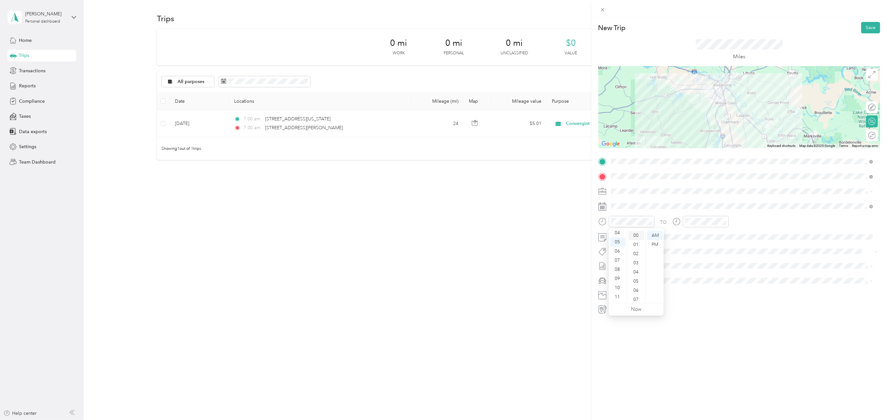
drag, startPoint x: 633, startPoint y: 234, endPoint x: 640, endPoint y: 236, distance: 7.5
click at [633, 234] on div "00" at bounding box center [637, 235] width 16 height 9
click at [650, 244] on div "PM" at bounding box center [655, 244] width 16 height 9
click at [683, 223] on div at bounding box center [706, 221] width 46 height 11
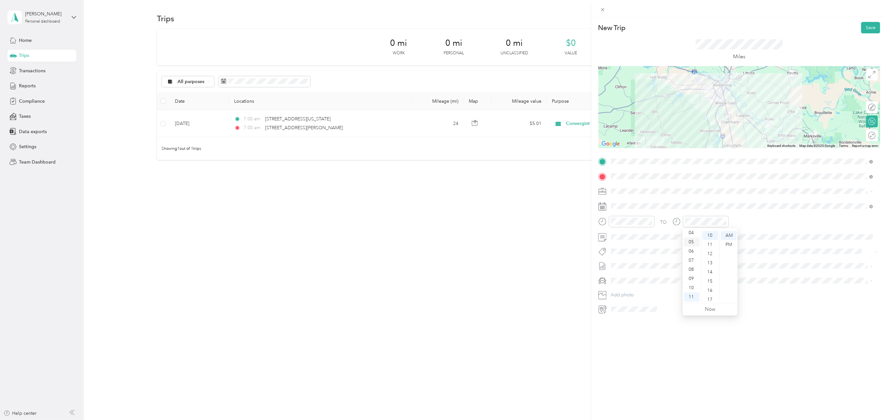
click at [690, 240] on div "05" at bounding box center [692, 241] width 16 height 9
click at [710, 234] on div "00" at bounding box center [710, 235] width 16 height 9
click at [729, 242] on div "PM" at bounding box center [729, 244] width 16 height 9
click at [733, 220] on div "TO" at bounding box center [739, 224] width 282 height 16
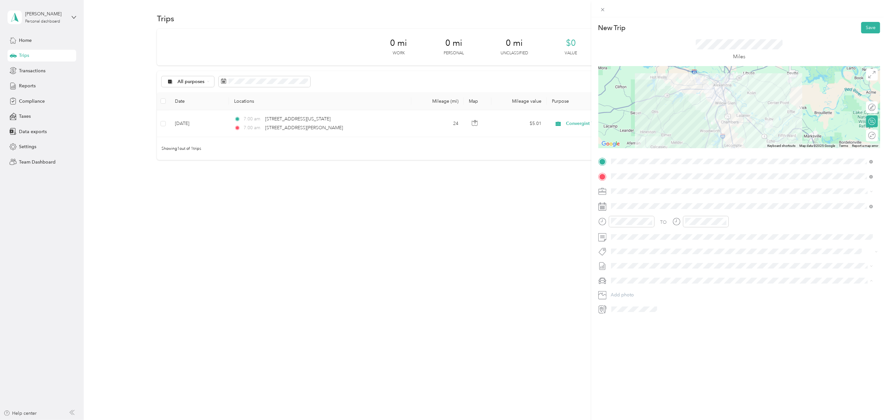
click at [630, 292] on span "Kia Telluride" at bounding box center [625, 292] width 25 height 6
click at [865, 25] on button "Save" at bounding box center [870, 27] width 19 height 11
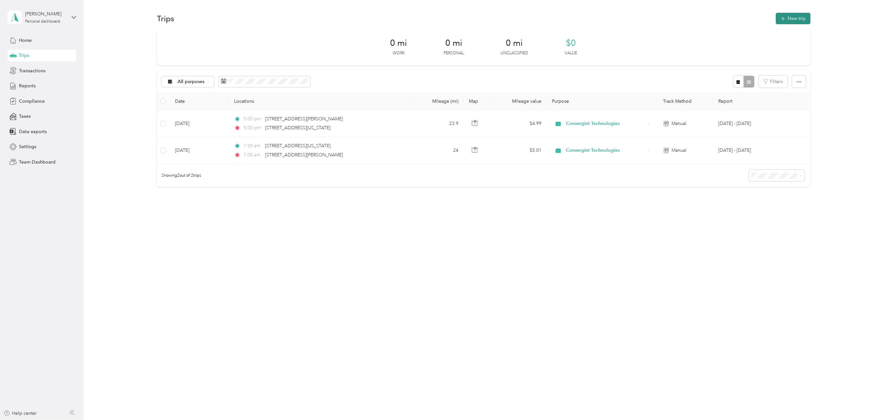
click at [791, 16] on button "New trip" at bounding box center [793, 18] width 35 height 11
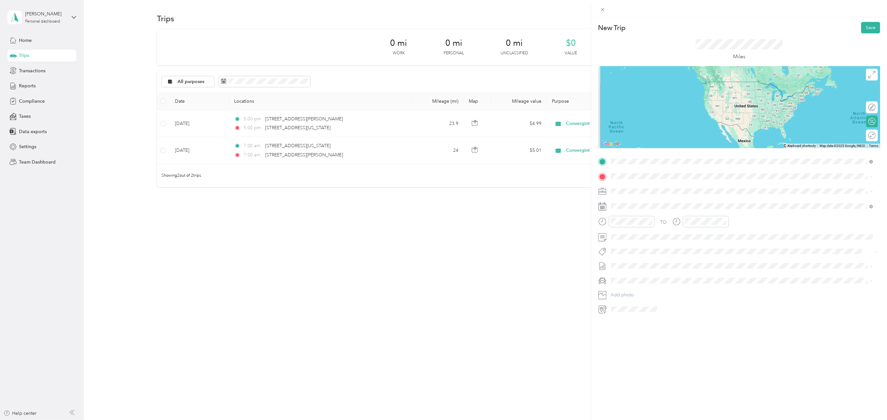
click at [632, 185] on span "[STREET_ADDRESS][US_STATE][US_STATE]" at bounding box center [667, 185] width 89 height 6
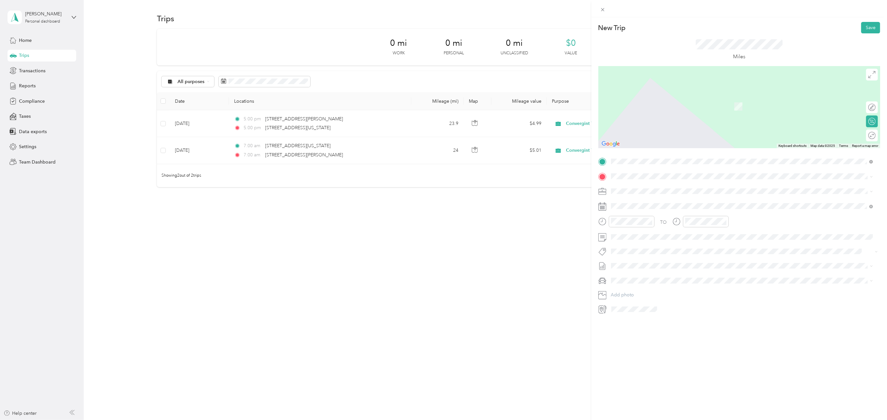
click at [642, 199] on span "[STREET_ADDRESS][PERSON_NAME][US_STATE]" at bounding box center [674, 200] width 102 height 6
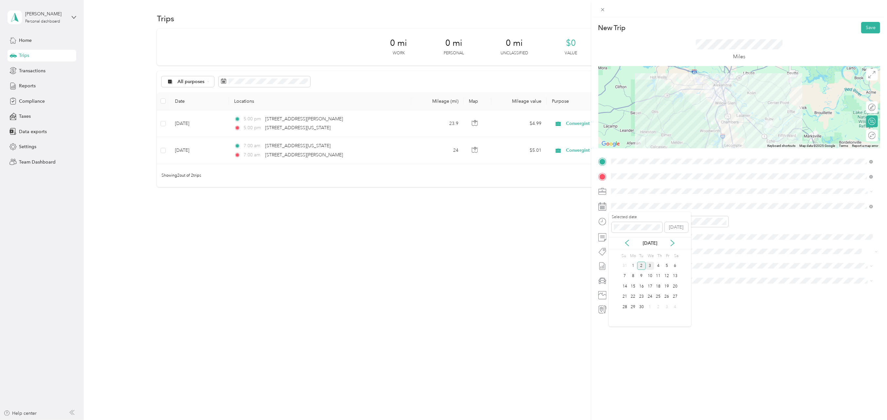
click at [649, 264] on div "3" at bounding box center [650, 265] width 8 height 8
click at [616, 260] on div "07" at bounding box center [618, 260] width 16 height 9
click at [635, 235] on div "00" at bounding box center [637, 235] width 16 height 9
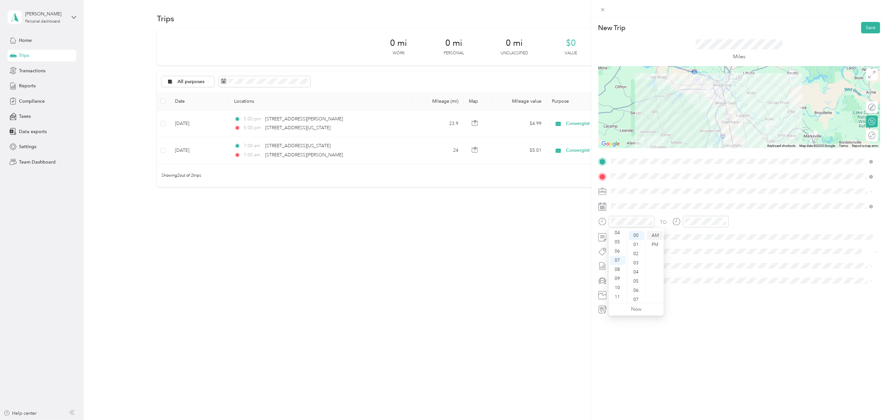
click at [653, 234] on div "AM" at bounding box center [655, 235] width 16 height 9
click at [690, 259] on div "07" at bounding box center [692, 260] width 16 height 9
click at [711, 235] on div "00" at bounding box center [710, 235] width 16 height 9
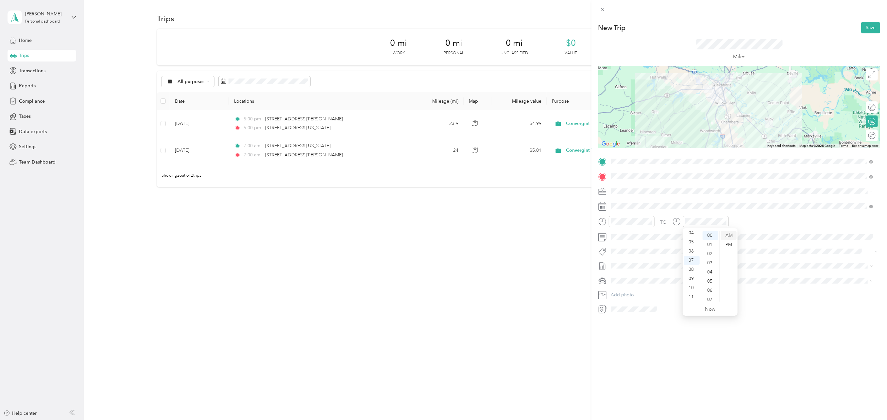
drag, startPoint x: 711, startPoint y: 235, endPoint x: 729, endPoint y: 236, distance: 18.3
click at [729, 236] on div "AM" at bounding box center [729, 235] width 16 height 9
click at [735, 221] on div "TO" at bounding box center [739, 224] width 282 height 16
click at [623, 290] on span "Kia Telluride" at bounding box center [625, 292] width 25 height 6
click at [867, 26] on button "Save" at bounding box center [870, 27] width 19 height 11
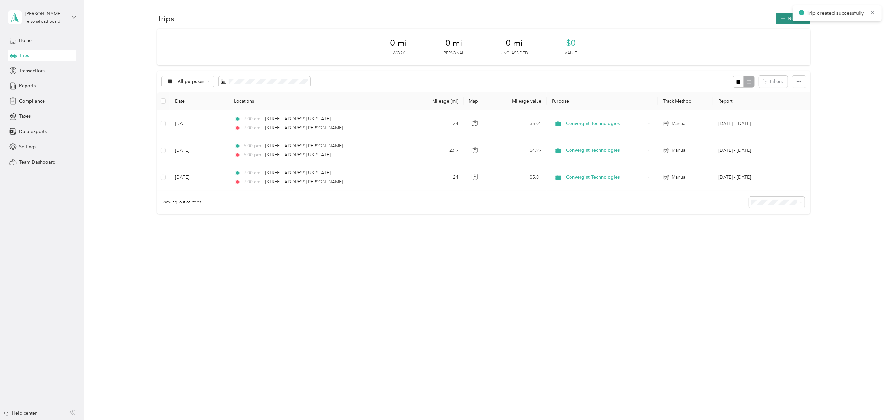
click at [785, 19] on icon "button" at bounding box center [782, 19] width 4 height 4
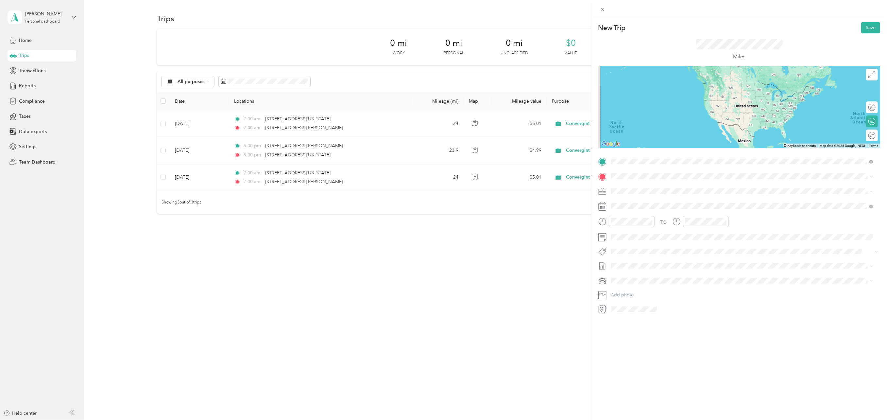
click at [628, 188] on span "[STREET_ADDRESS][PERSON_NAME][US_STATE]" at bounding box center [674, 185] width 102 height 6
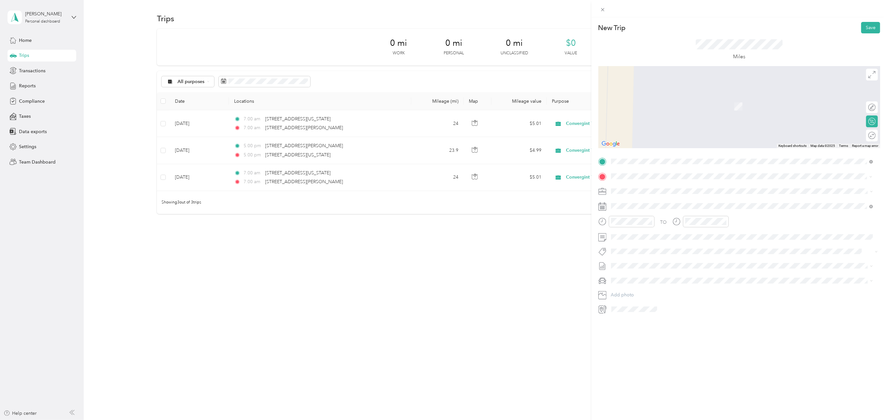
click at [636, 199] on span "[STREET_ADDRESS][US_STATE][US_STATE]" at bounding box center [667, 200] width 89 height 6
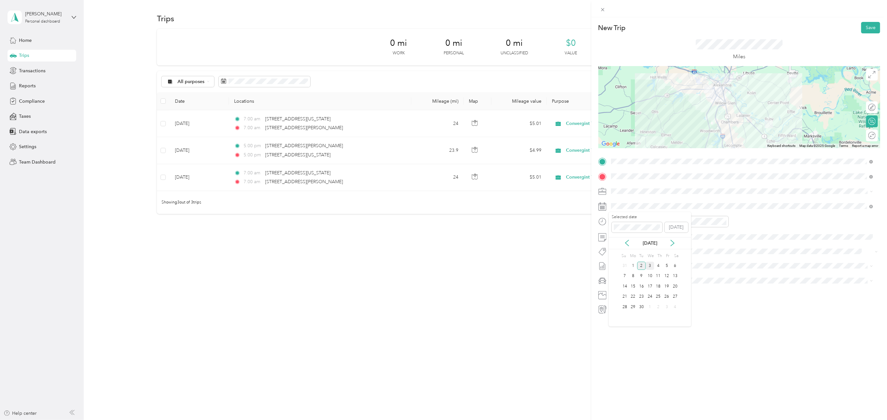
click at [651, 266] on div "3" at bounding box center [650, 265] width 8 height 8
click at [618, 243] on div "05" at bounding box center [618, 241] width 16 height 9
drag, startPoint x: 636, startPoint y: 234, endPoint x: 640, endPoint y: 234, distance: 4.2
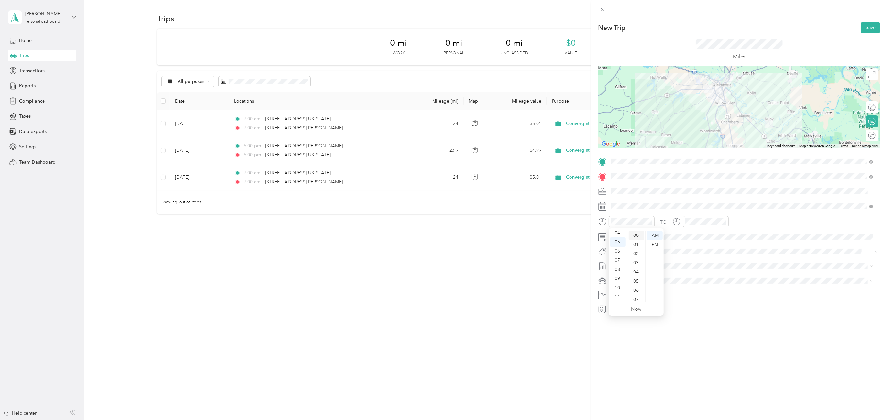
click at [636, 234] on div "00" at bounding box center [637, 235] width 16 height 9
click at [654, 243] on div "PM" at bounding box center [655, 244] width 16 height 9
click at [692, 241] on div "05" at bounding box center [692, 241] width 16 height 9
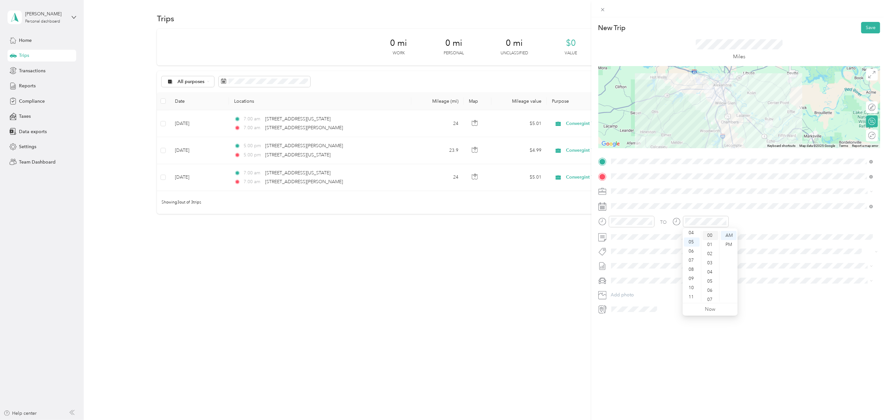
click at [708, 234] on div "00" at bounding box center [710, 235] width 16 height 9
drag, startPoint x: 709, startPoint y: 234, endPoint x: 729, endPoint y: 243, distance: 22.2
click at [729, 243] on div "PM" at bounding box center [729, 244] width 16 height 9
click at [739, 220] on div "TO" at bounding box center [739, 224] width 282 height 16
click at [618, 290] on span "Kia Telluride" at bounding box center [625, 292] width 25 height 6
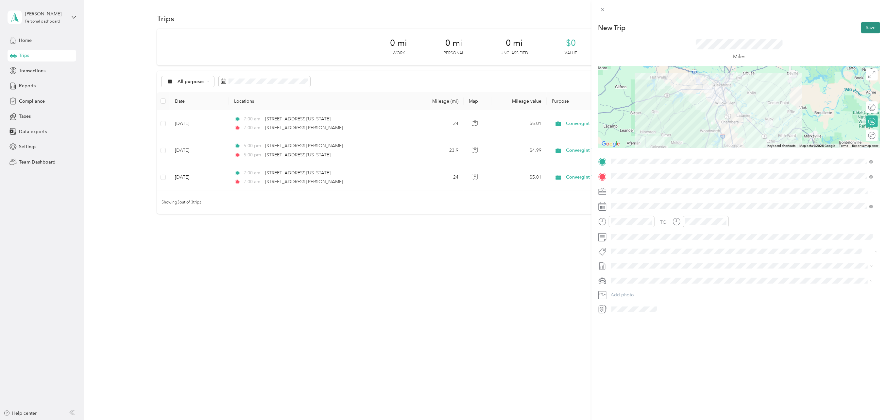
click at [863, 26] on button "Save" at bounding box center [870, 27] width 19 height 11
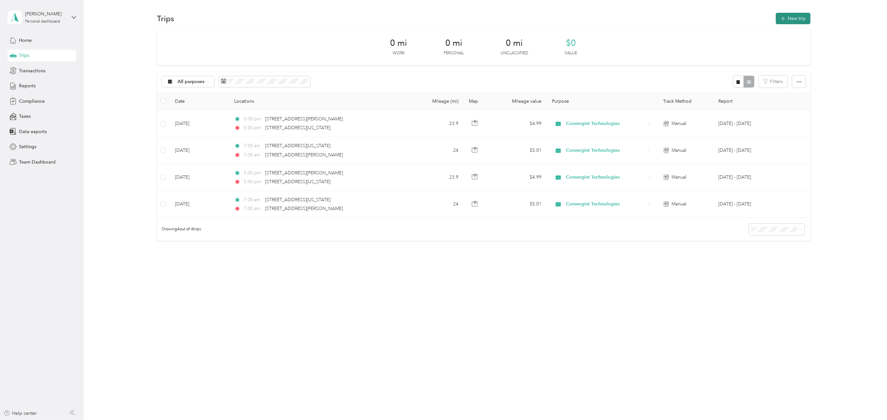
click at [792, 17] on button "New trip" at bounding box center [793, 18] width 35 height 11
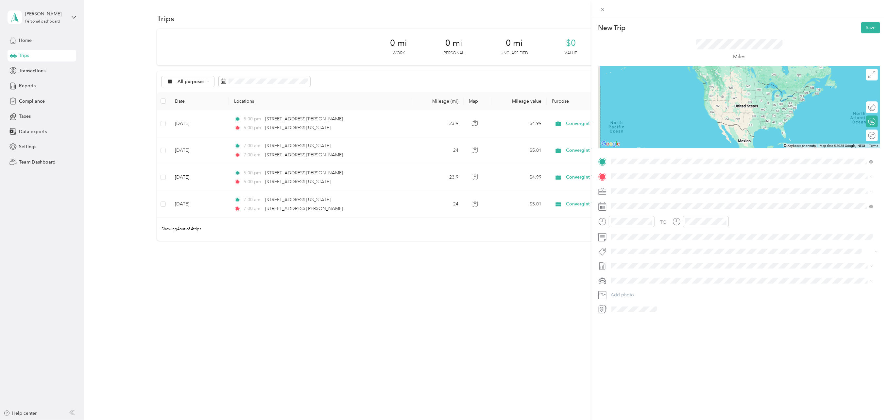
click at [638, 187] on span "[STREET_ADDRESS][US_STATE][US_STATE]" at bounding box center [667, 185] width 89 height 6
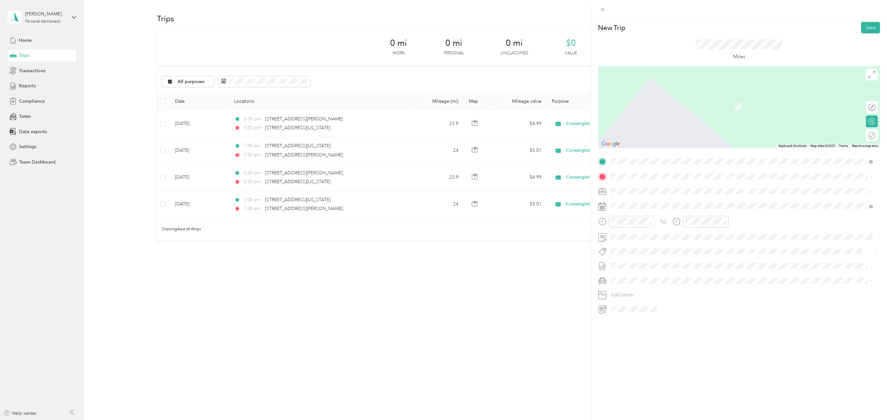
click at [649, 200] on span "[STREET_ADDRESS][PERSON_NAME][US_STATE]" at bounding box center [674, 199] width 102 height 6
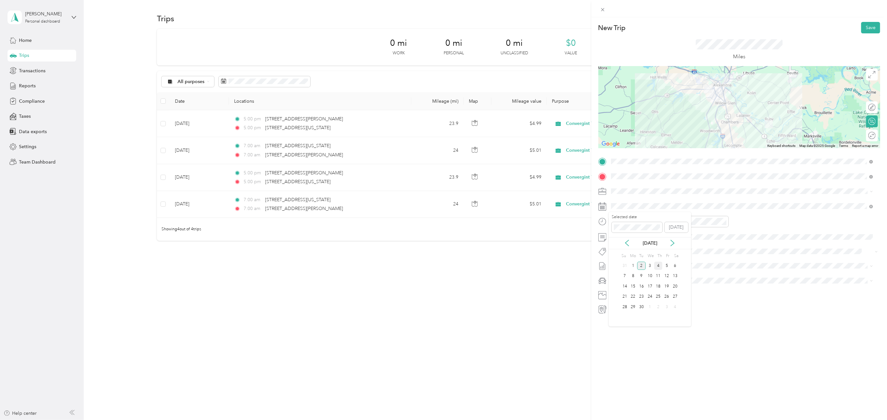
click at [657, 265] on div "4" at bounding box center [658, 265] width 8 height 8
click at [619, 259] on div "07" at bounding box center [618, 260] width 16 height 9
click at [637, 234] on div "00" at bounding box center [637, 235] width 16 height 9
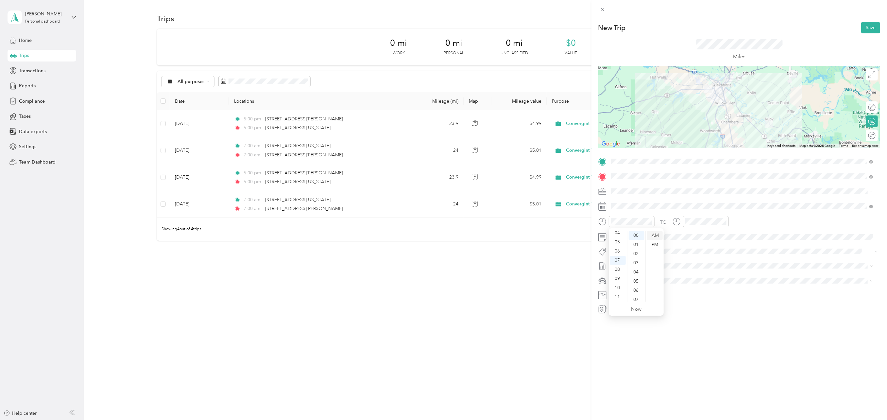
click at [653, 235] on div "AM" at bounding box center [655, 235] width 16 height 9
click at [689, 259] on div "07" at bounding box center [692, 260] width 16 height 9
click at [711, 235] on div "00" at bounding box center [710, 235] width 16 height 9
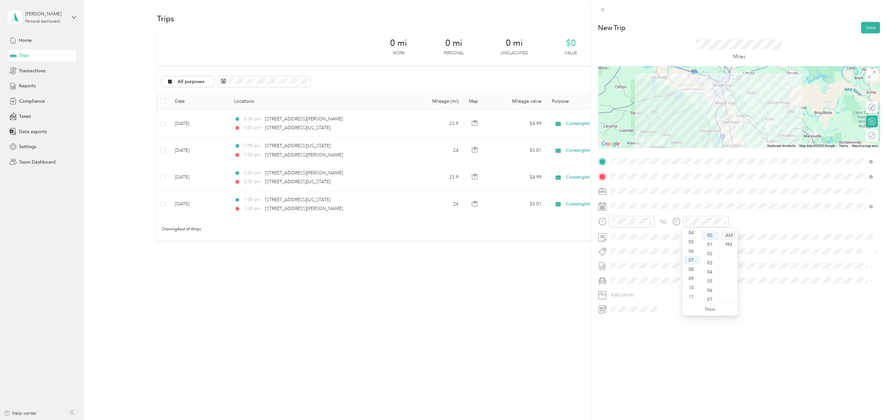
click at [730, 234] on div "AM" at bounding box center [729, 235] width 16 height 9
click at [626, 302] on span "Silverado" at bounding box center [622, 303] width 19 height 6
click at [864, 26] on button "Save" at bounding box center [870, 27] width 19 height 11
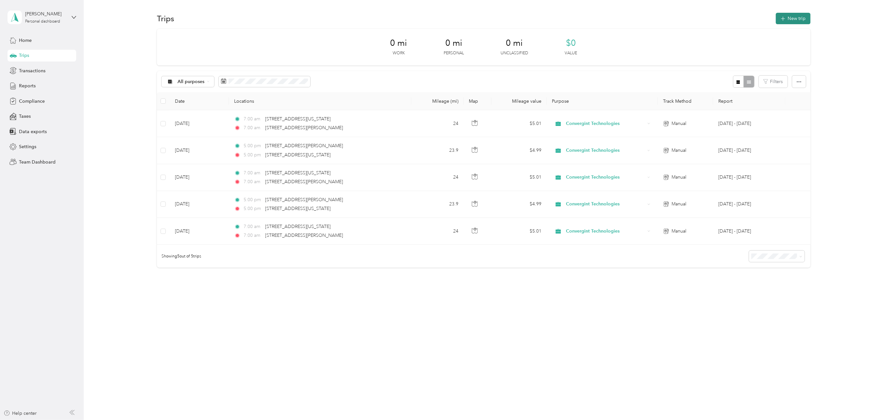
click at [794, 16] on button "New trip" at bounding box center [793, 18] width 35 height 11
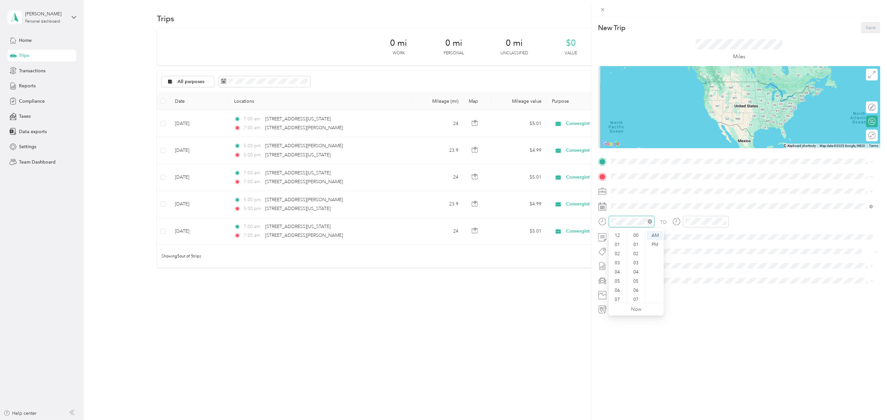
scroll to position [39, 0]
click at [617, 288] on div "10" at bounding box center [618, 287] width 16 height 9
click at [638, 234] on div "00" at bounding box center [637, 235] width 16 height 9
click at [655, 234] on div "AM" at bounding box center [655, 235] width 16 height 9
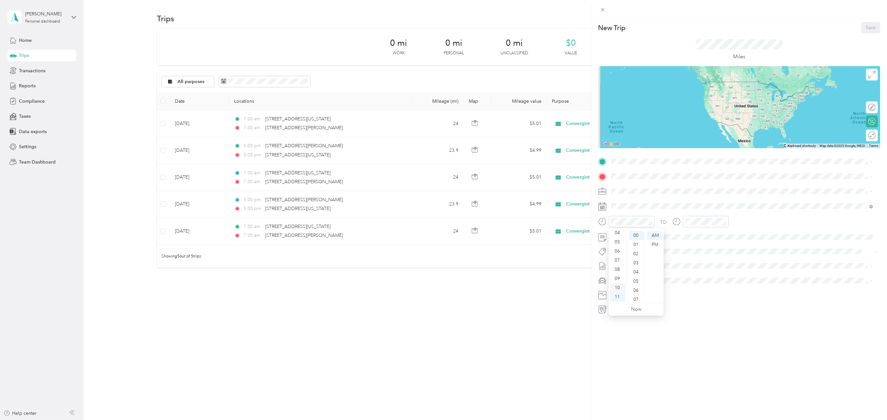
click at [616, 287] on div "10" at bounding box center [618, 287] width 16 height 9
click at [694, 288] on div "10" at bounding box center [692, 287] width 16 height 9
click at [713, 234] on div "00" at bounding box center [710, 235] width 16 height 9
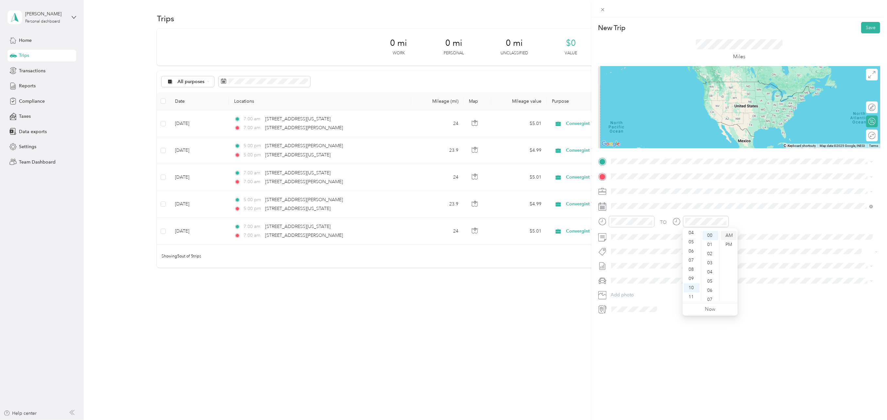
drag, startPoint x: 713, startPoint y: 234, endPoint x: 726, endPoint y: 235, distance: 12.4
click at [726, 235] on div "AM" at bounding box center [729, 235] width 16 height 9
click at [736, 217] on div "TO" at bounding box center [739, 224] width 282 height 16
click at [620, 302] on span "Silverado" at bounding box center [622, 303] width 19 height 6
click at [672, 184] on span "[STREET_ADDRESS][PERSON_NAME][US_STATE]" at bounding box center [674, 185] width 102 height 6
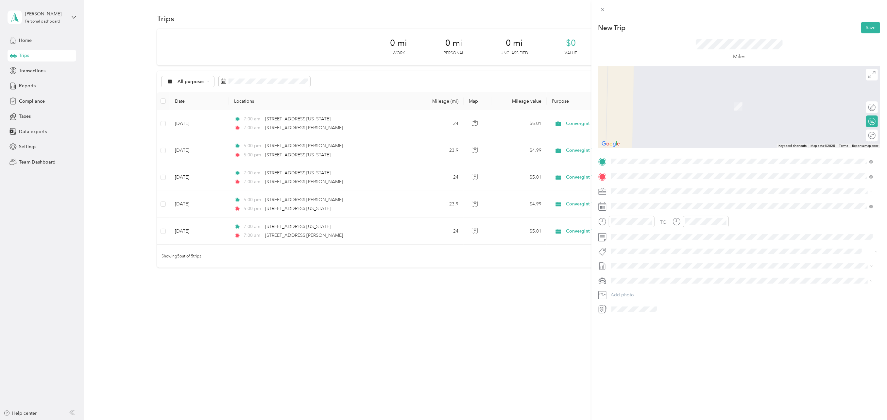
click at [655, 202] on span "[STREET_ADDRESS][US_STATE][US_STATE]" at bounding box center [667, 200] width 89 height 6
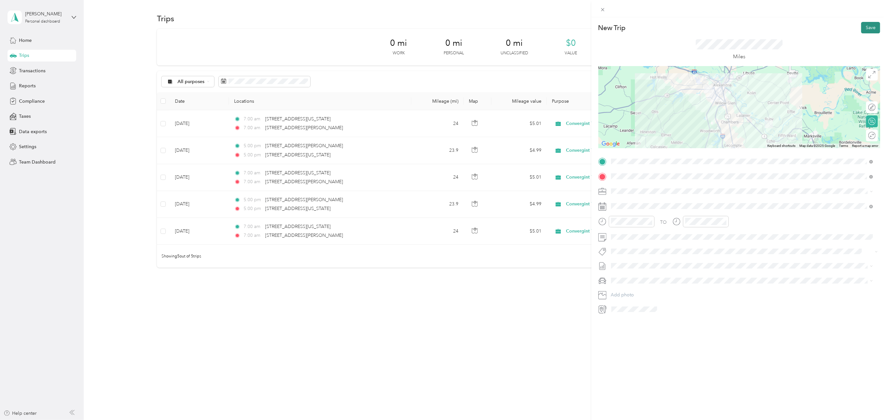
click at [868, 24] on button "Save" at bounding box center [870, 27] width 19 height 11
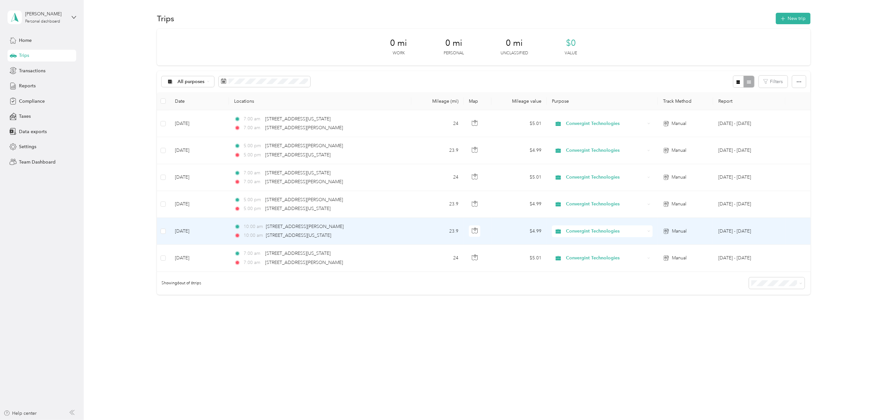
click at [197, 231] on td "[DATE]" at bounding box center [199, 231] width 59 height 27
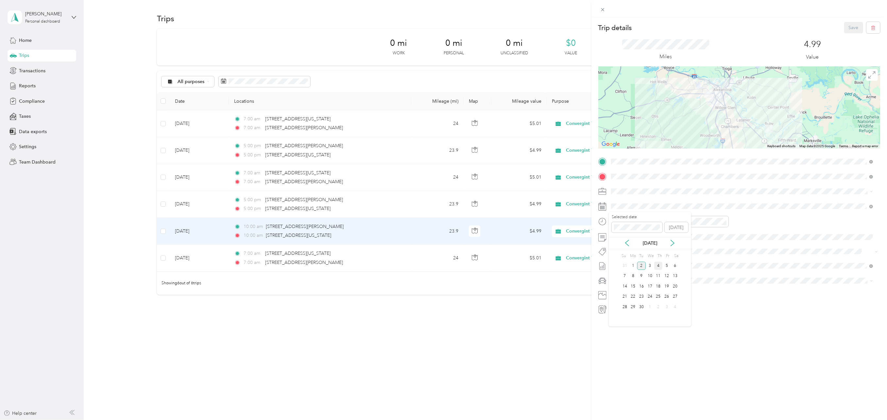
click at [660, 266] on div "4" at bounding box center [658, 265] width 8 height 8
click at [851, 27] on button "Save" at bounding box center [853, 27] width 19 height 11
